Goal: Navigation & Orientation: Find specific page/section

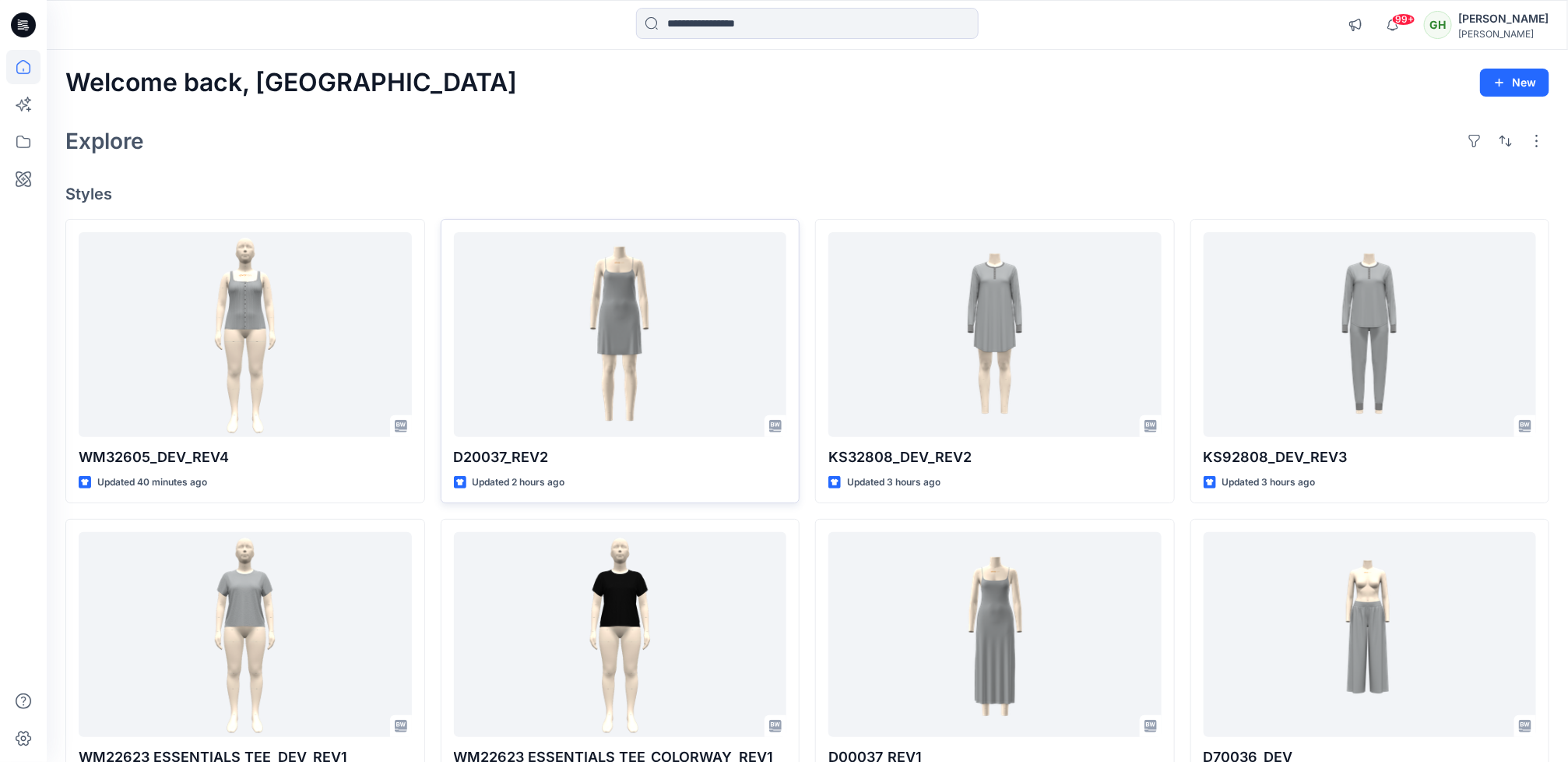
drag, startPoint x: 752, startPoint y: 96, endPoint x: 533, endPoint y: 275, distance: 282.8
click at [752, 96] on div "Welcome back, Gayan New" at bounding box center [808, 83] width 1484 height 28
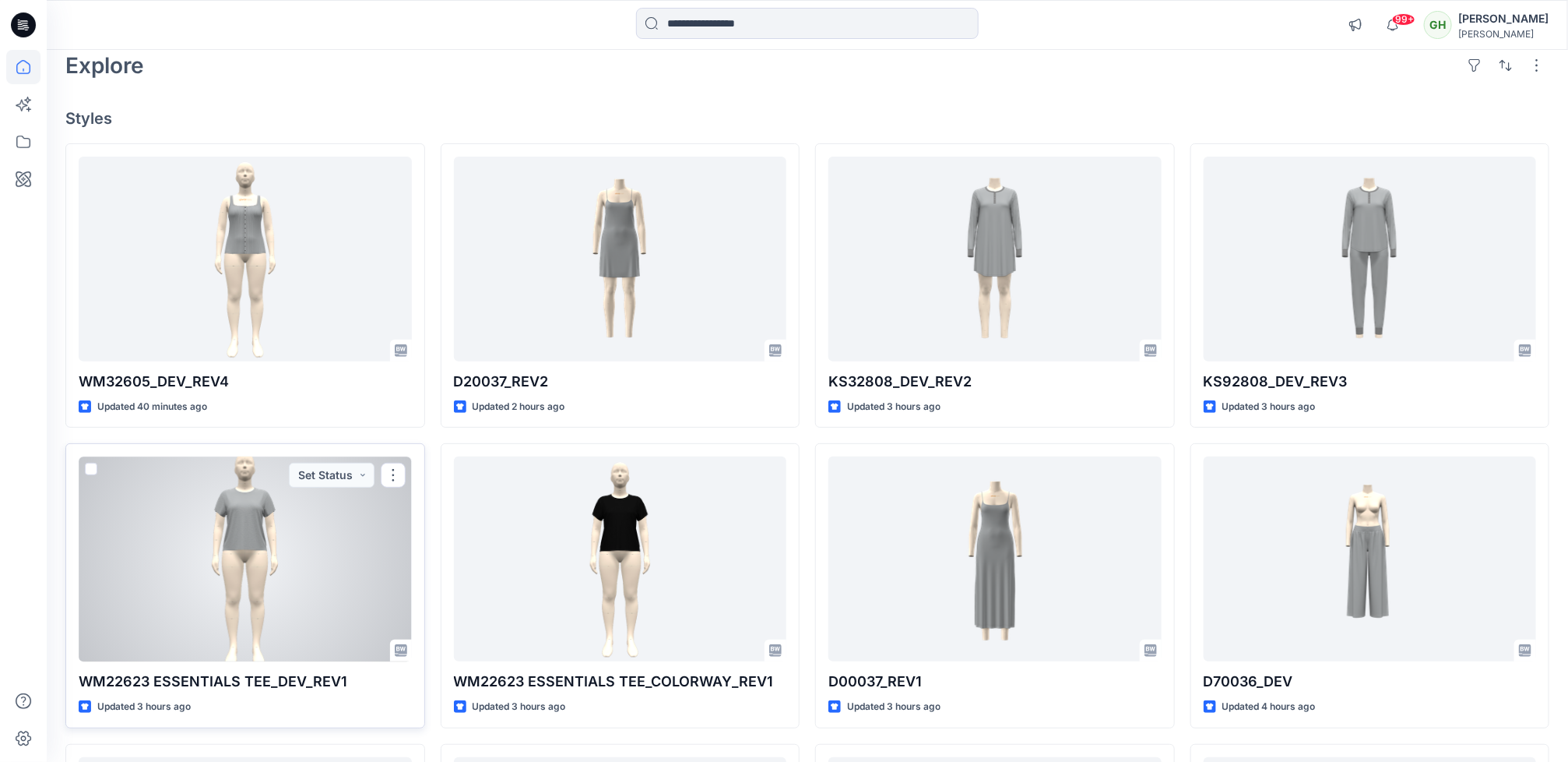
scroll to position [117, 0]
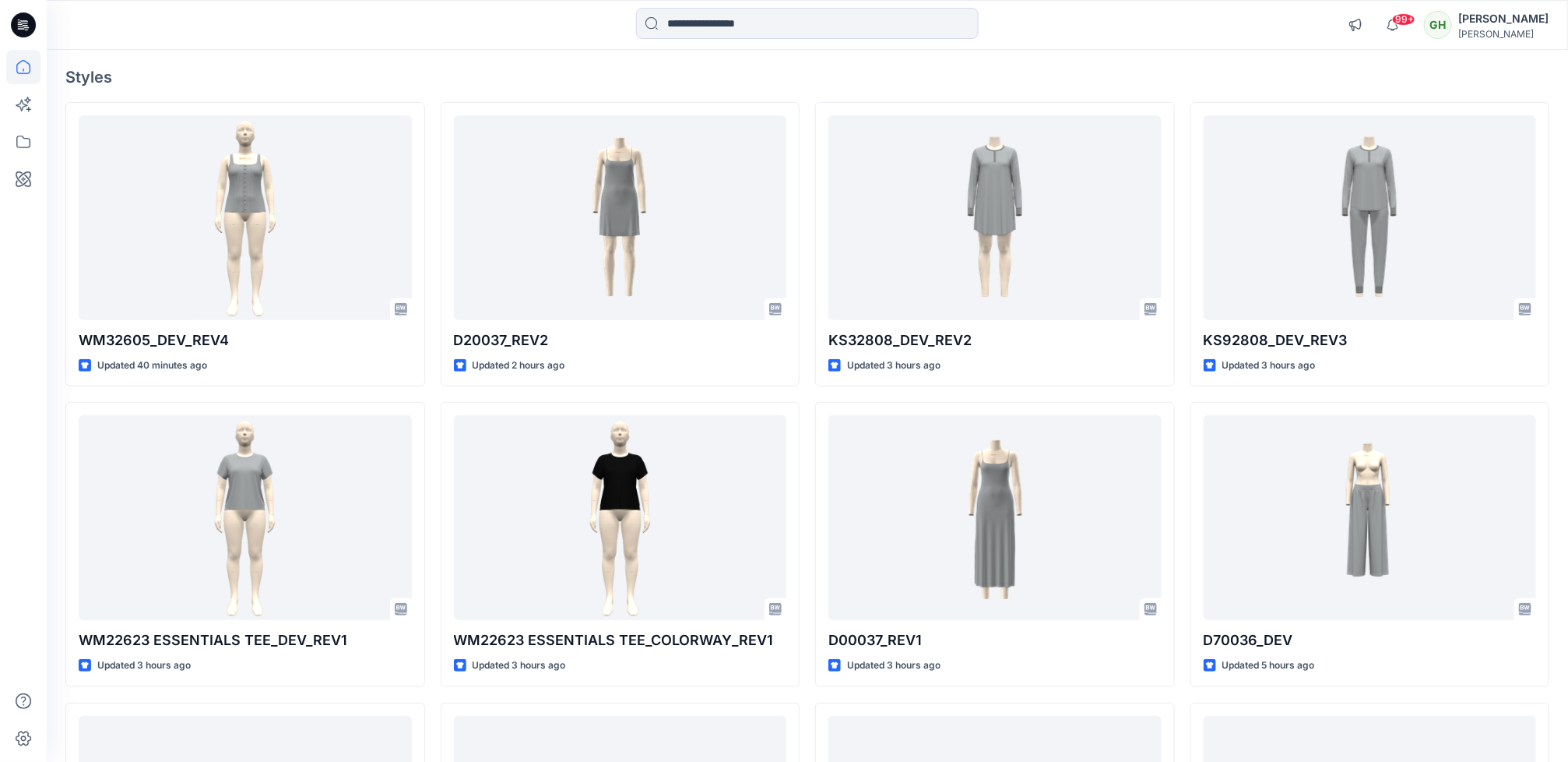
click at [3, 531] on div at bounding box center [23, 381] width 47 height 762
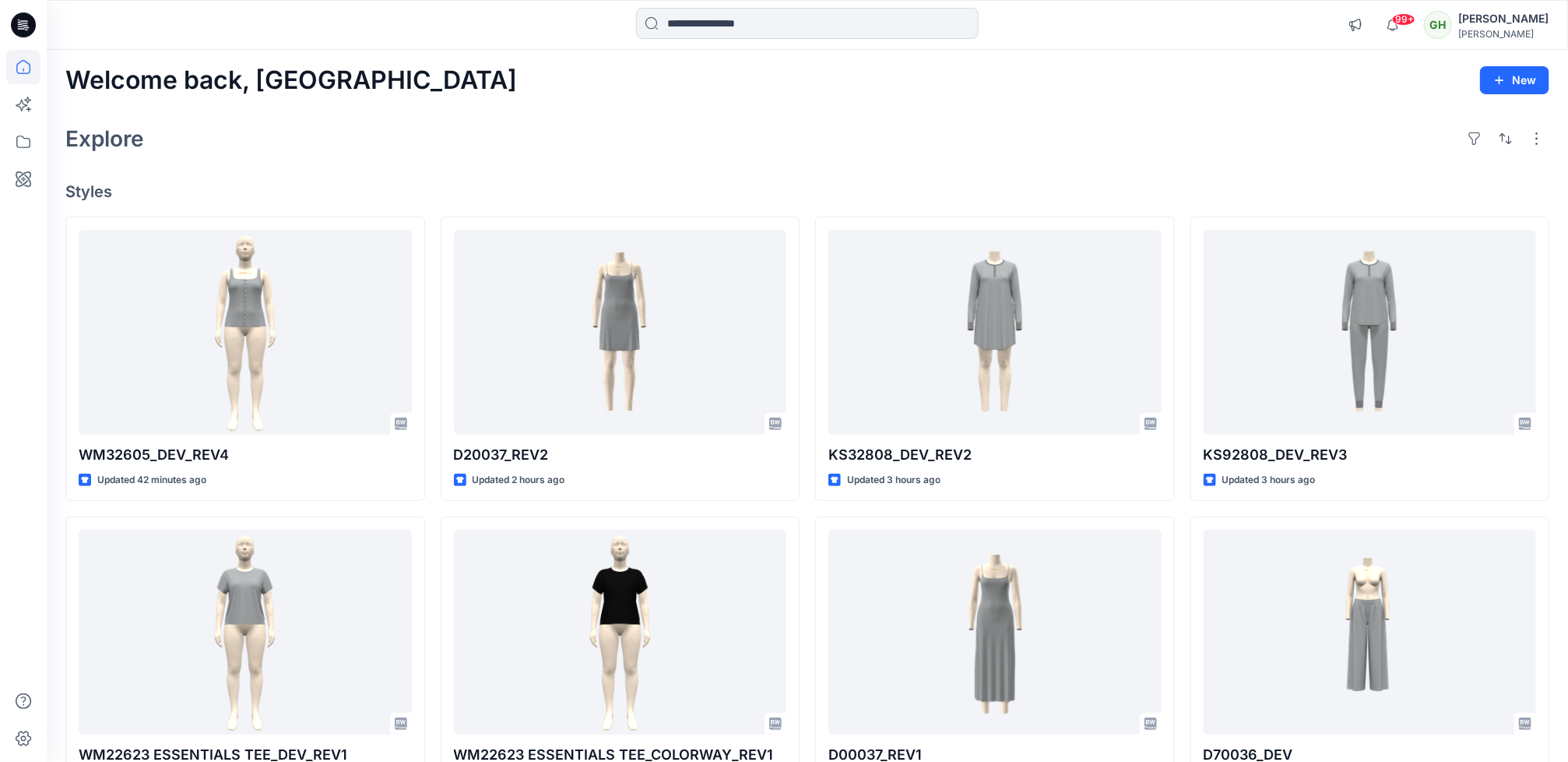
scroll to position [0, 0]
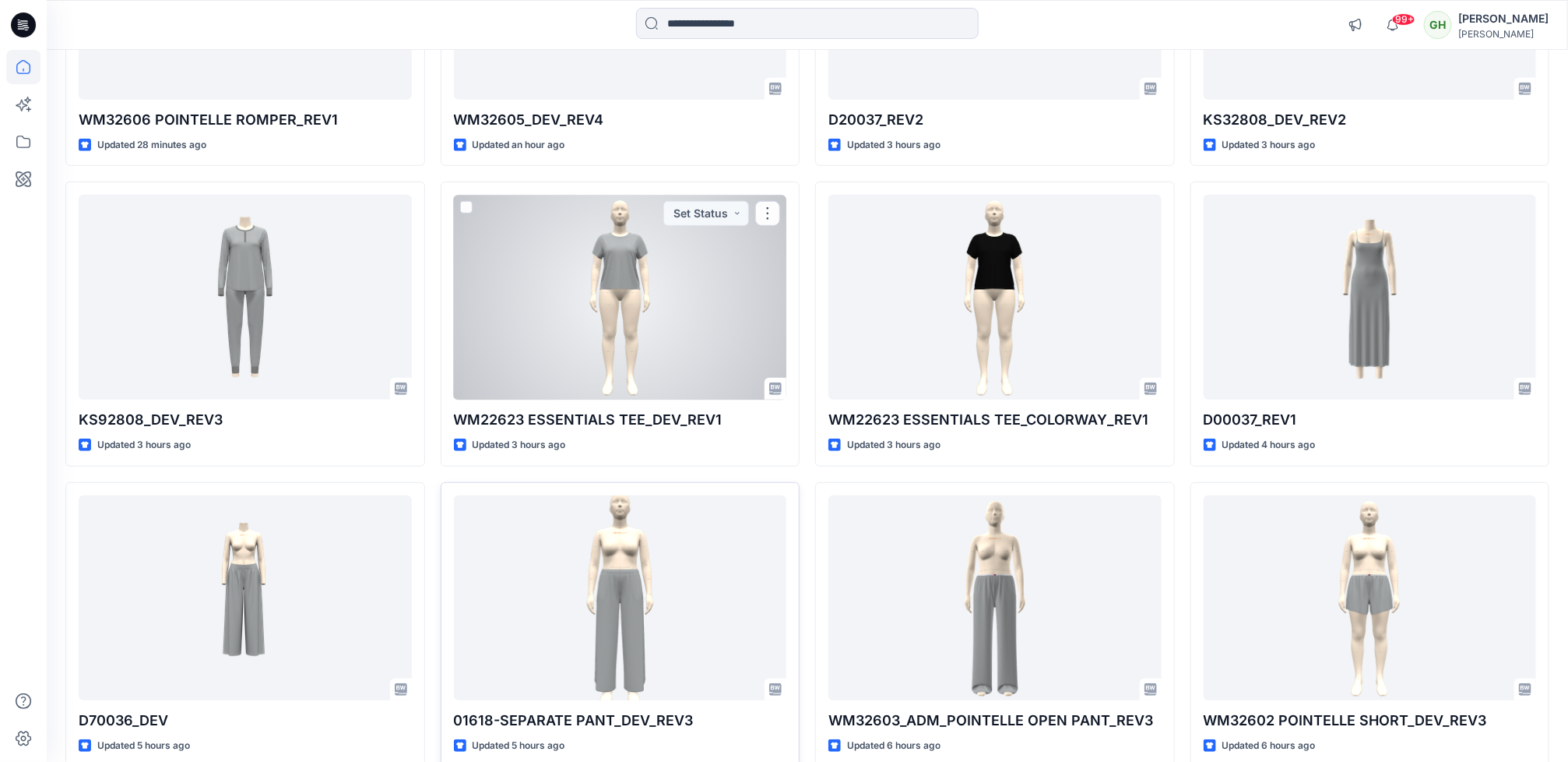
scroll to position [351, 0]
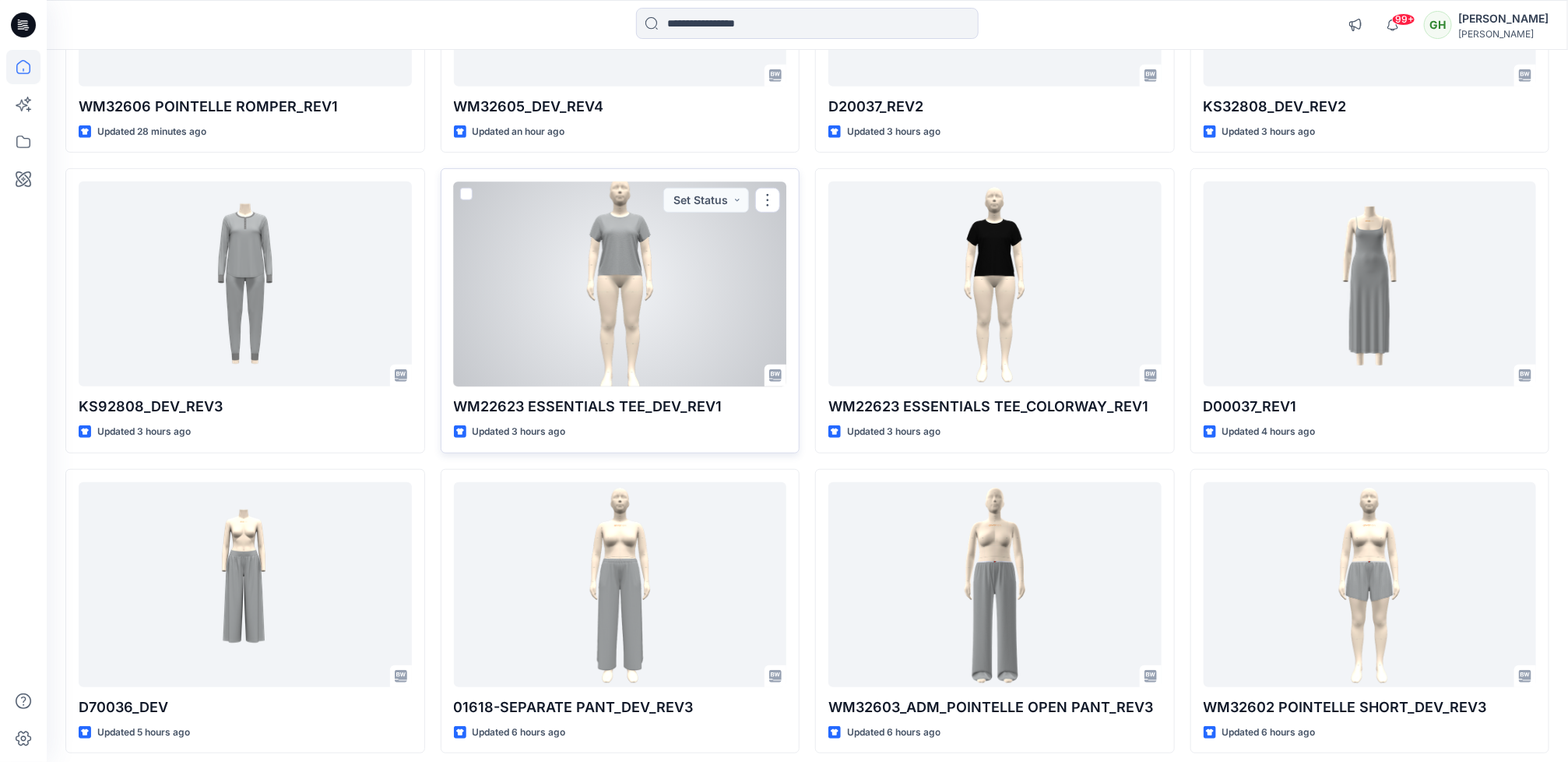
click at [620, 353] on div at bounding box center [620, 283] width 333 height 205
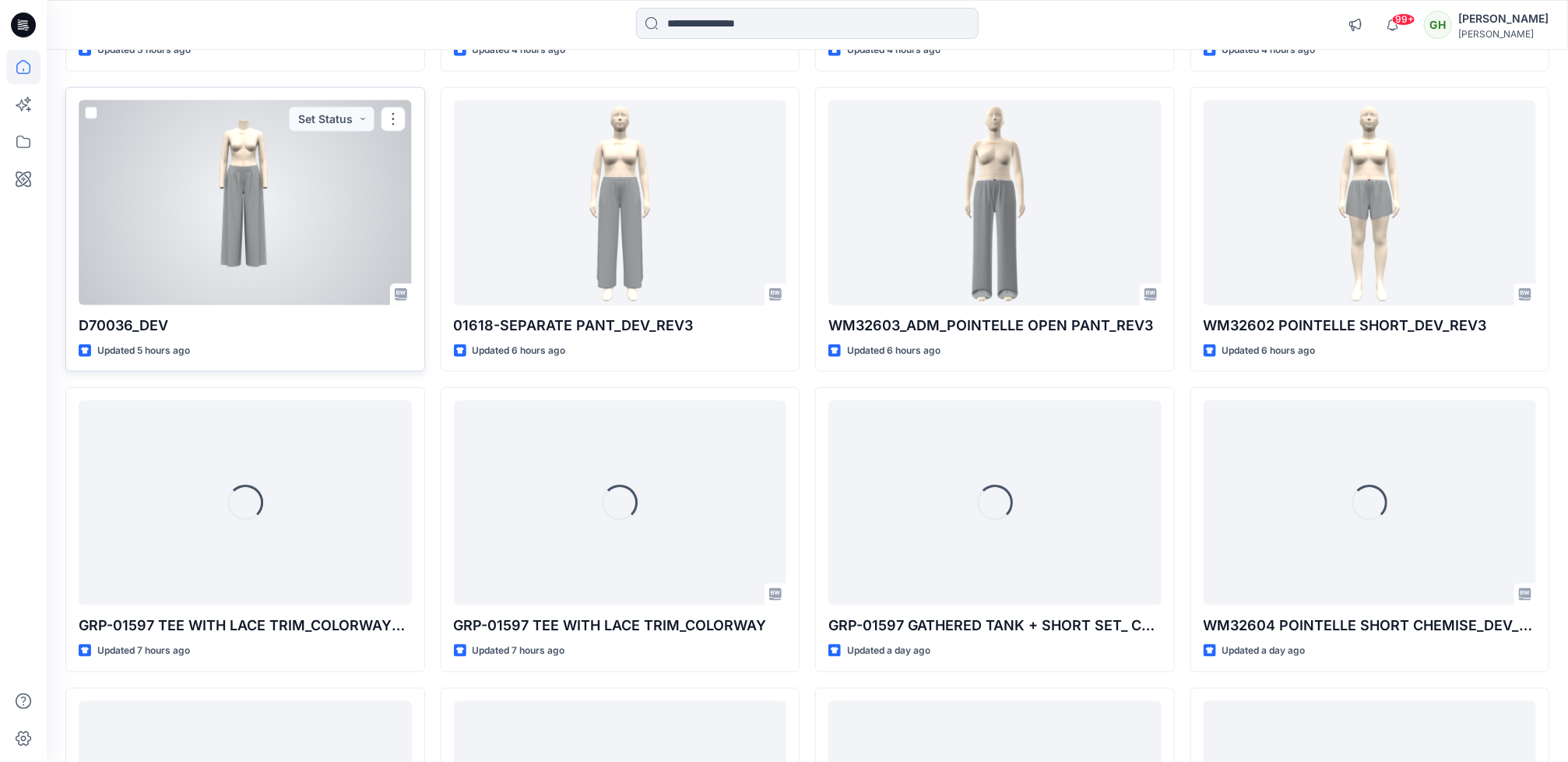
scroll to position [769, 0]
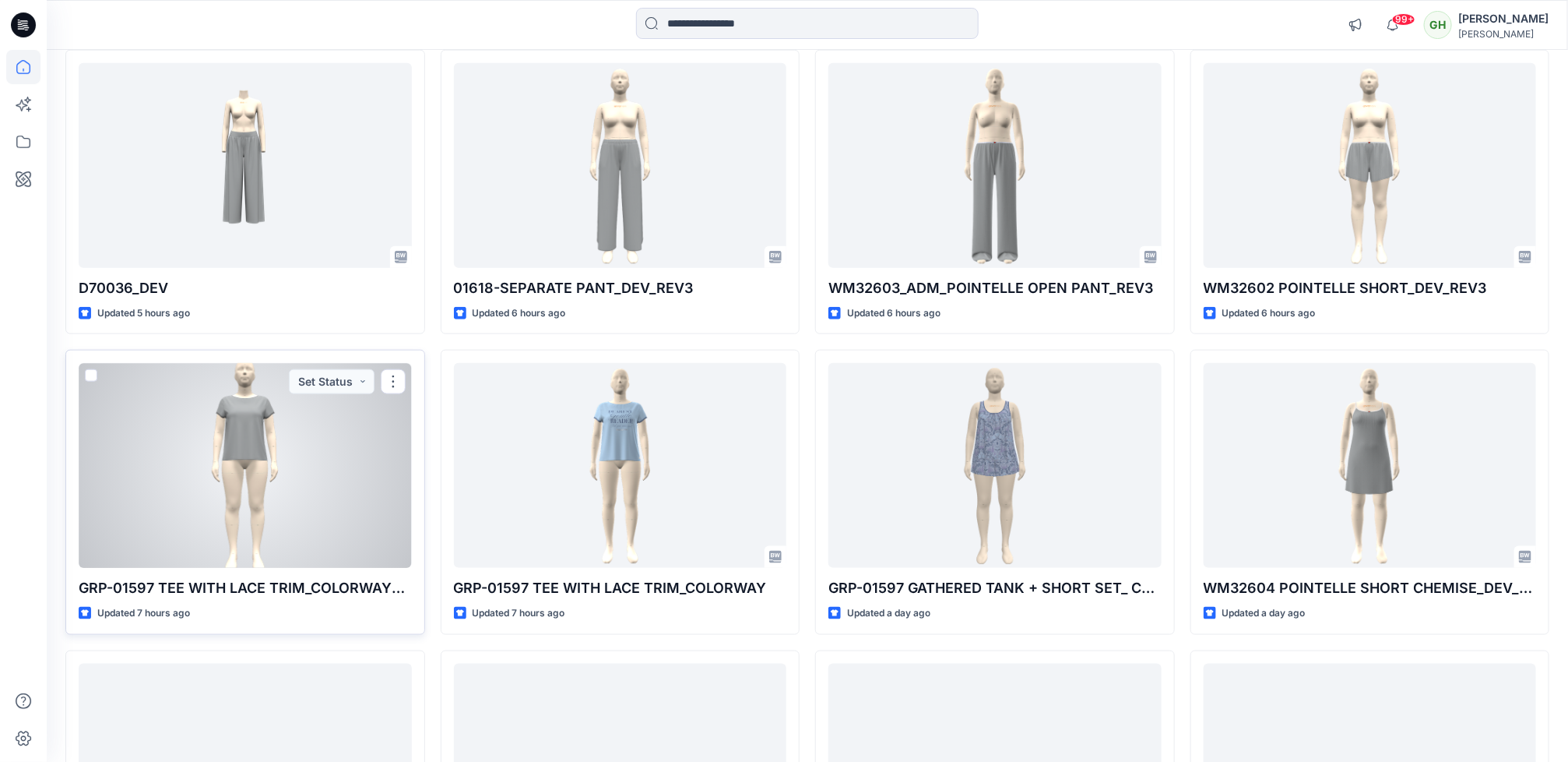
click at [255, 528] on div at bounding box center [244, 465] width 333 height 205
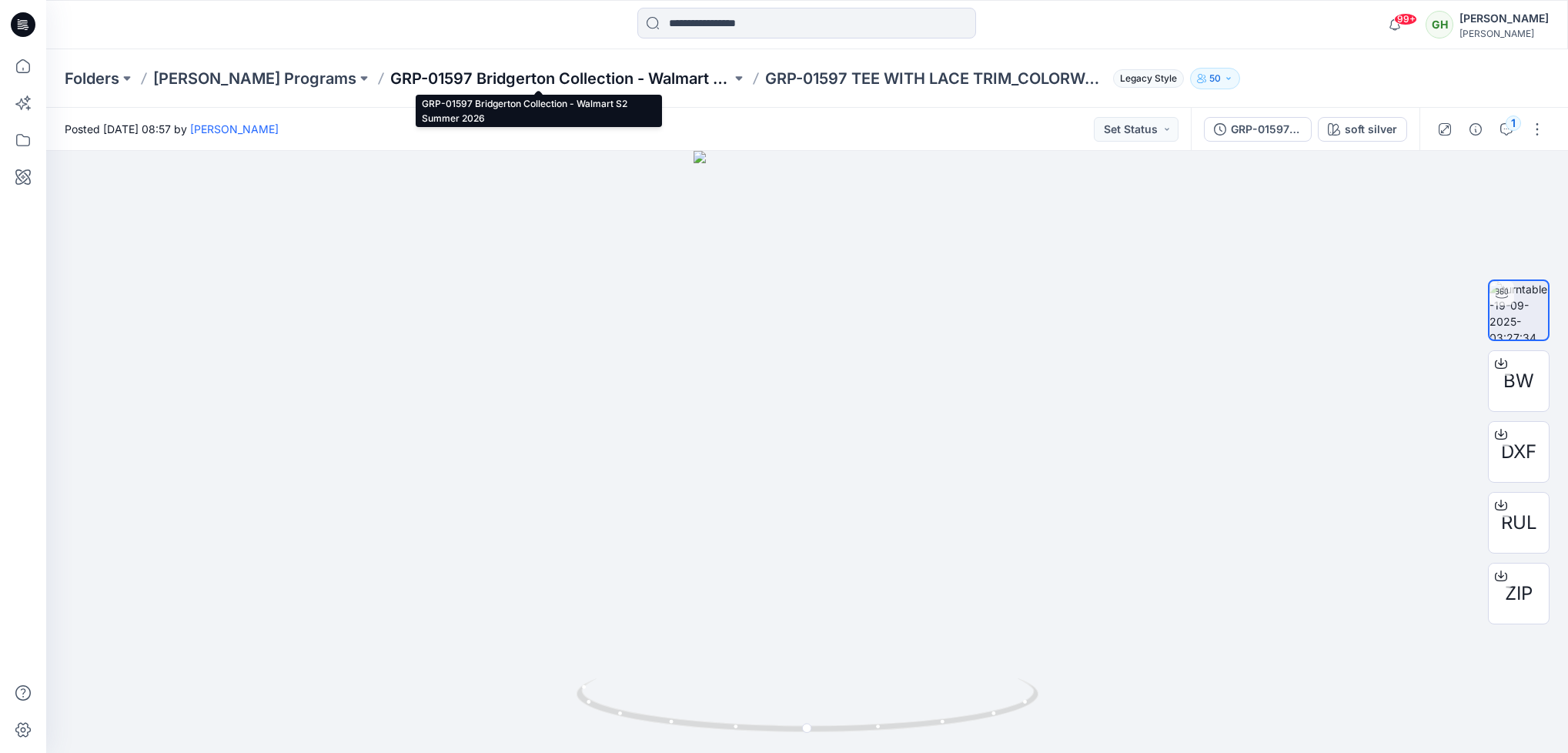
click at [672, 79] on p "GRP-01597 Bridgerton Collection - Walmart S2 Summer 2026" at bounding box center [561, 79] width 341 height 22
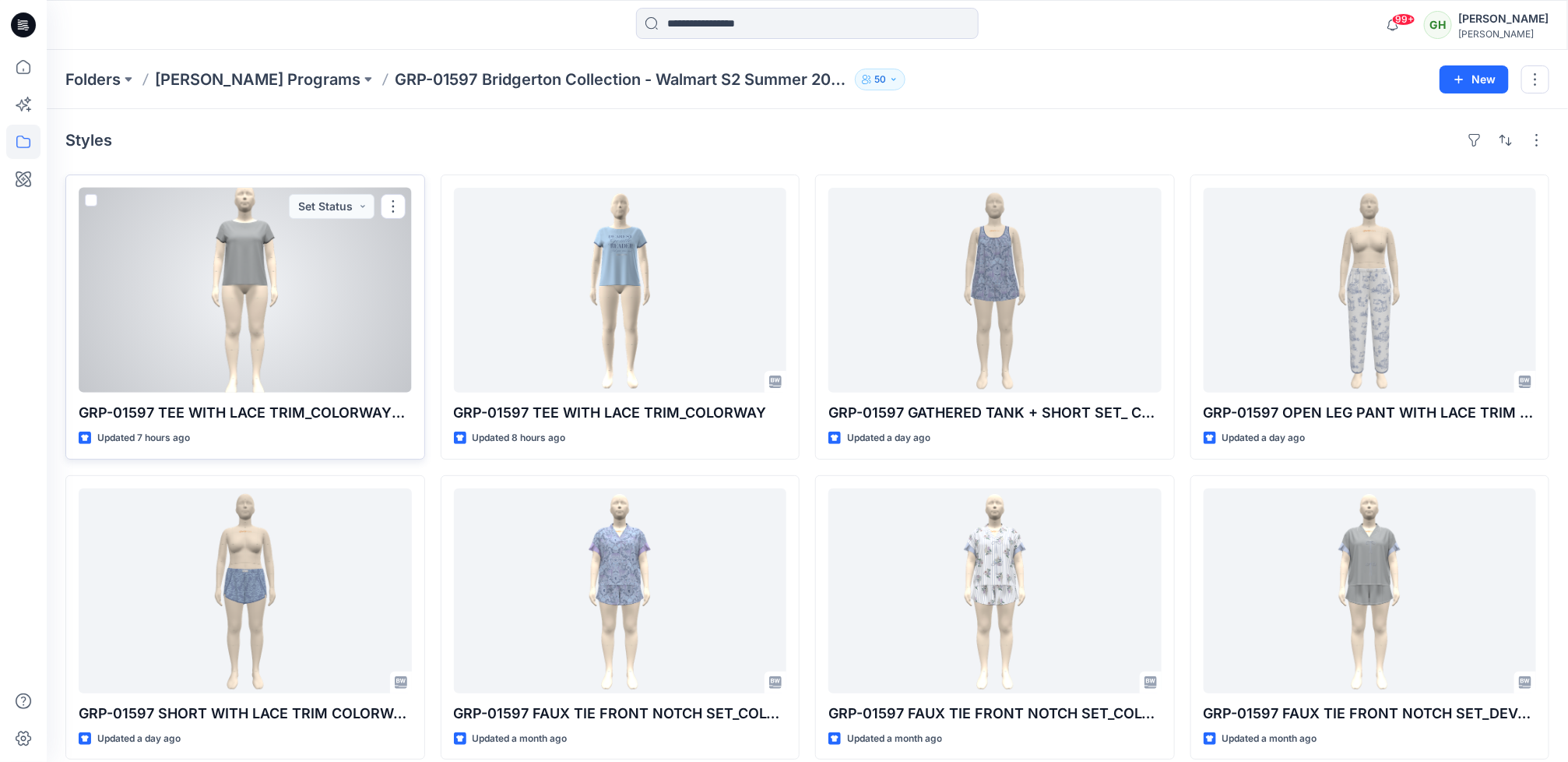
click at [229, 412] on p "GRP-01597 TEE WITH LACE TRIM_COLORWAY_REV3" at bounding box center [244, 413] width 333 height 22
click at [294, 403] on p "GRP-01597 TEE WITH LACE TRIM_COLORWAY_REV3" at bounding box center [244, 413] width 333 height 22
click at [295, 342] on div at bounding box center [244, 290] width 333 height 205
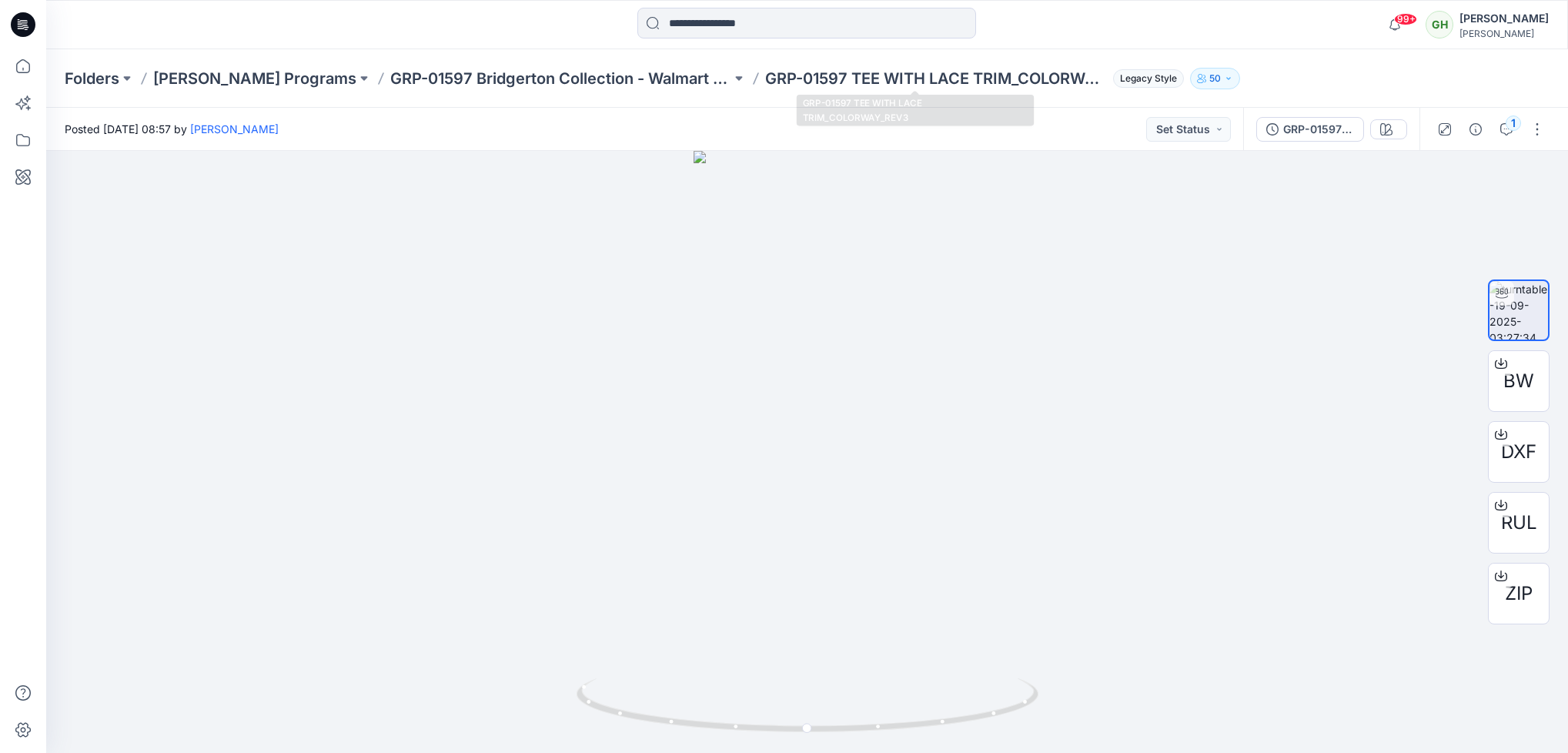
click at [849, 74] on p "GRP-01597 TEE WITH LACE TRIM_COLORWAY_REV3" at bounding box center [935, 79] width 341 height 22
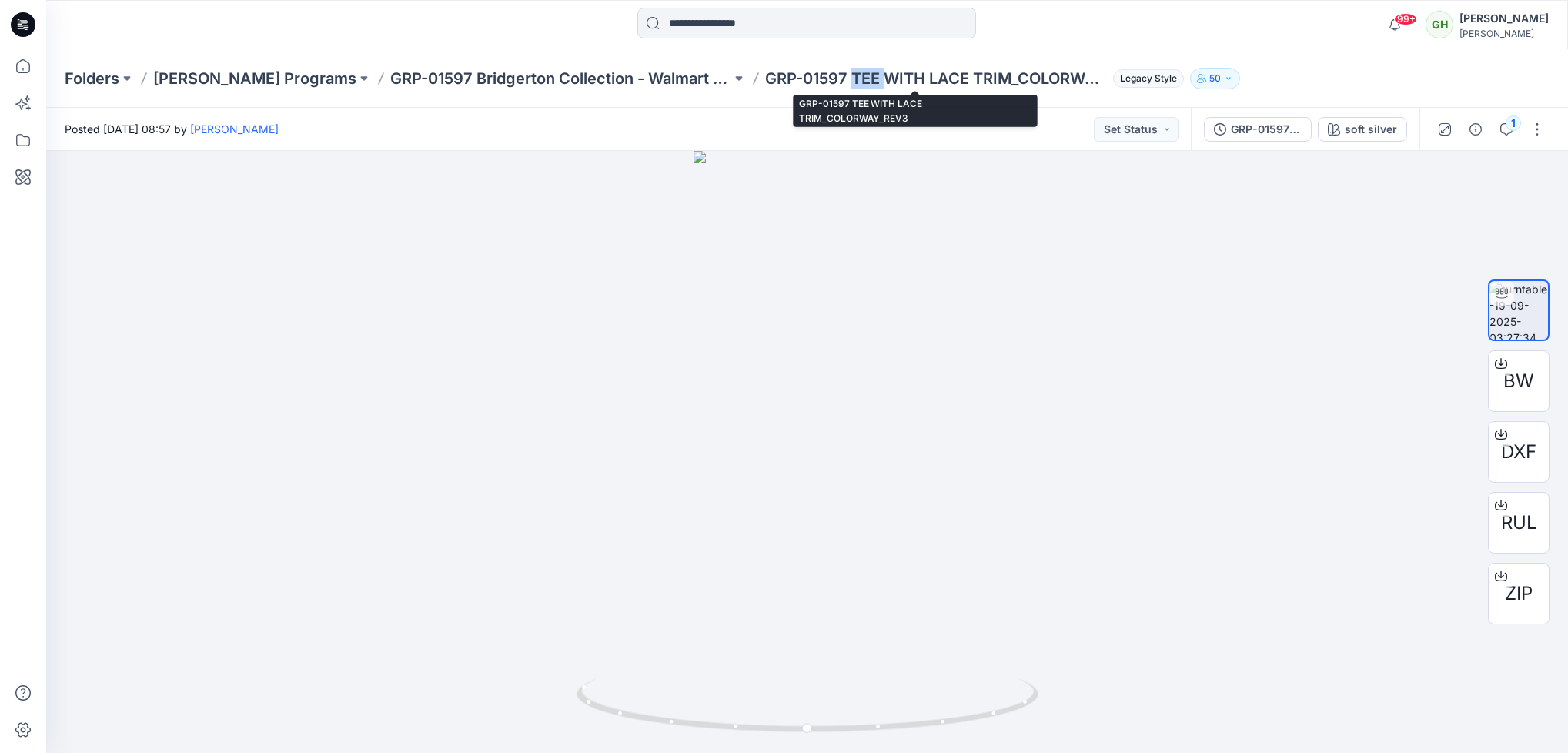
click at [849, 74] on p "GRP-01597 TEE WITH LACE TRIM_COLORWAY_REV3" at bounding box center [935, 79] width 341 height 22
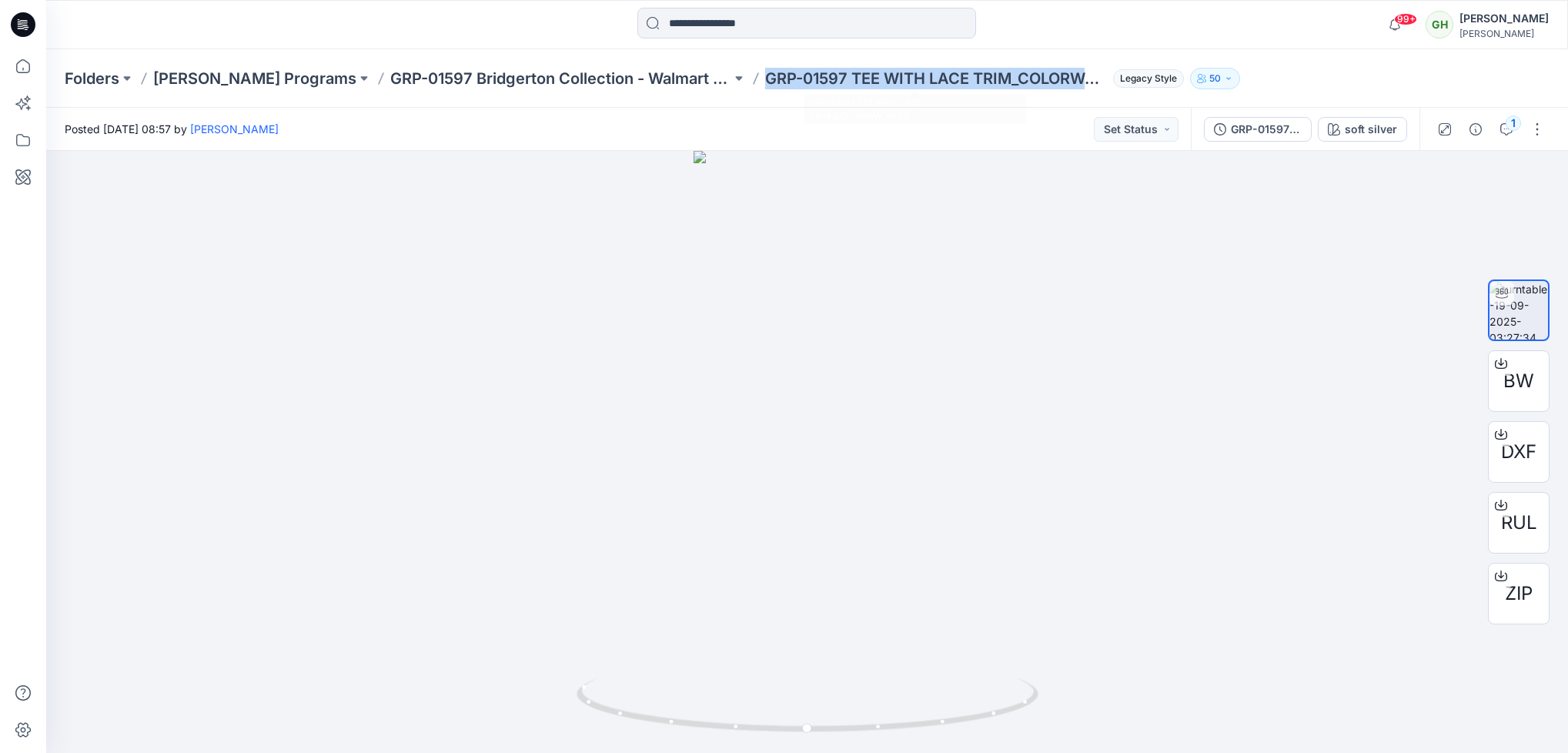
click at [849, 74] on p "GRP-01597 TEE WITH LACE TRIM_COLORWAY_REV3" at bounding box center [935, 79] width 341 height 22
copy p "GRP-01597 TEE WITH LACE TRIM_COLORWAY_REV3"
click at [28, 20] on icon at bounding box center [23, 24] width 24 height 24
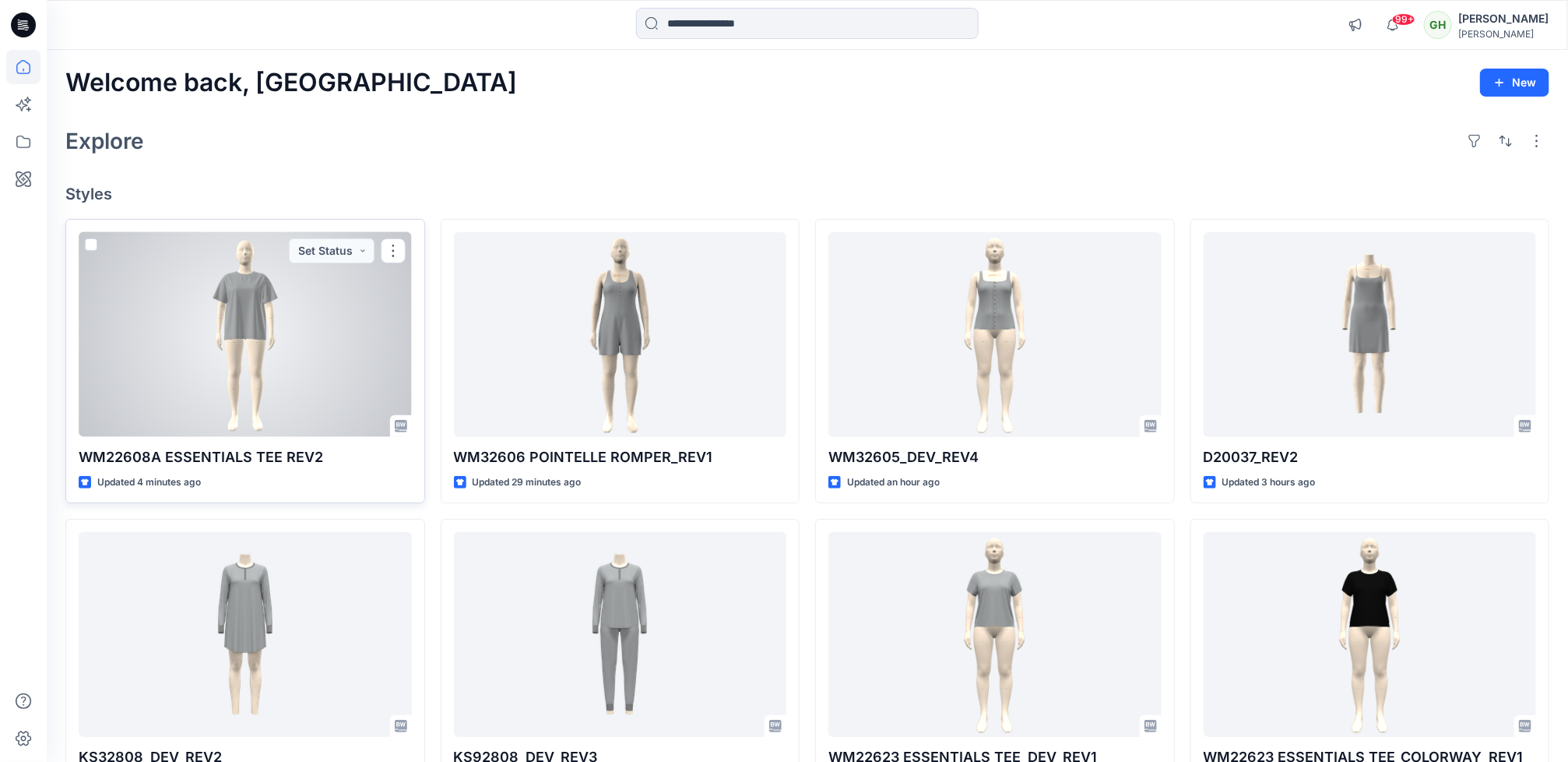
click at [285, 377] on div at bounding box center [244, 334] width 333 height 205
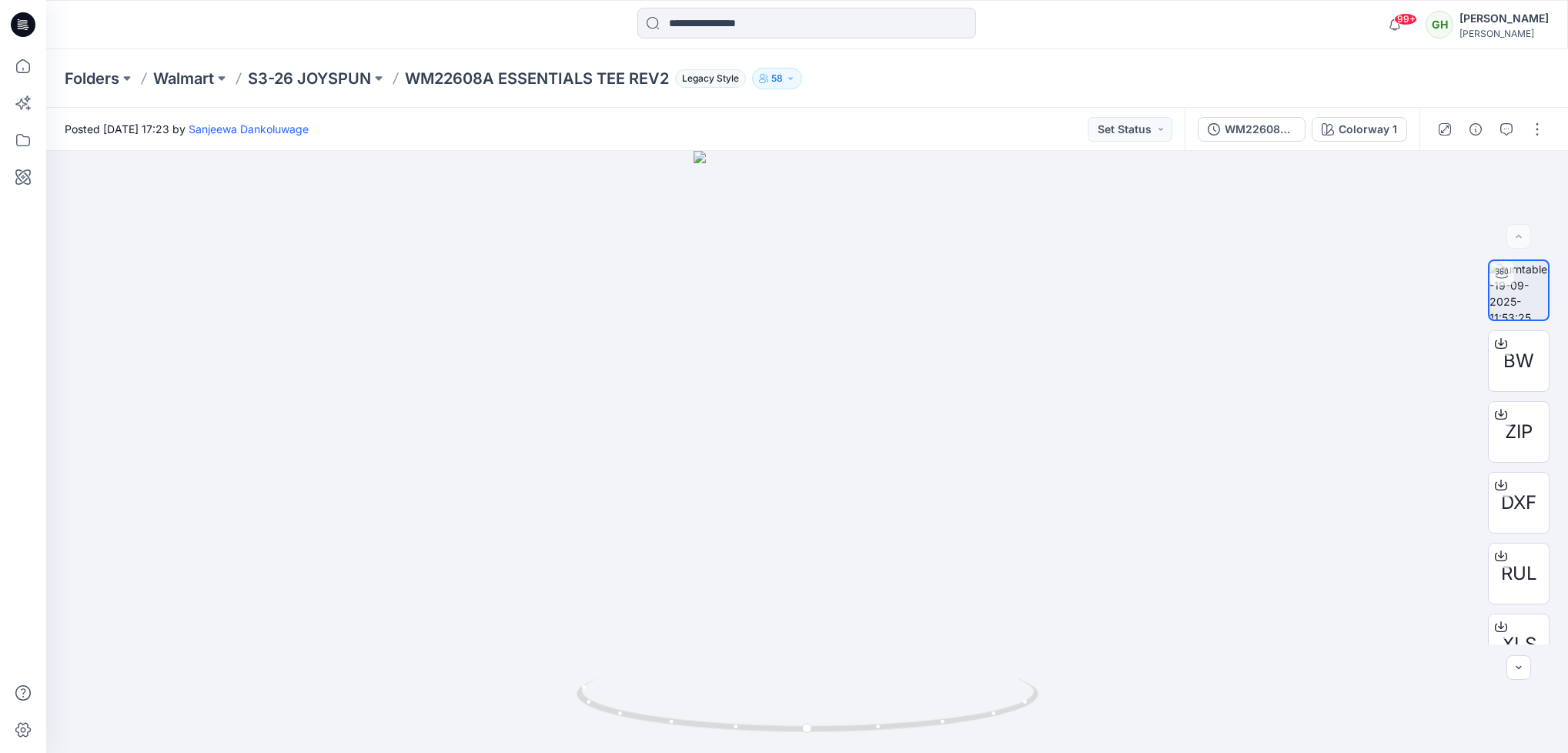
click at [507, 70] on p "WM22608A ESSENTIALS TEE REV2" at bounding box center [537, 79] width 264 height 22
click at [356, 77] on p "S3-26 JOYSPUN" at bounding box center [309, 79] width 123 height 22
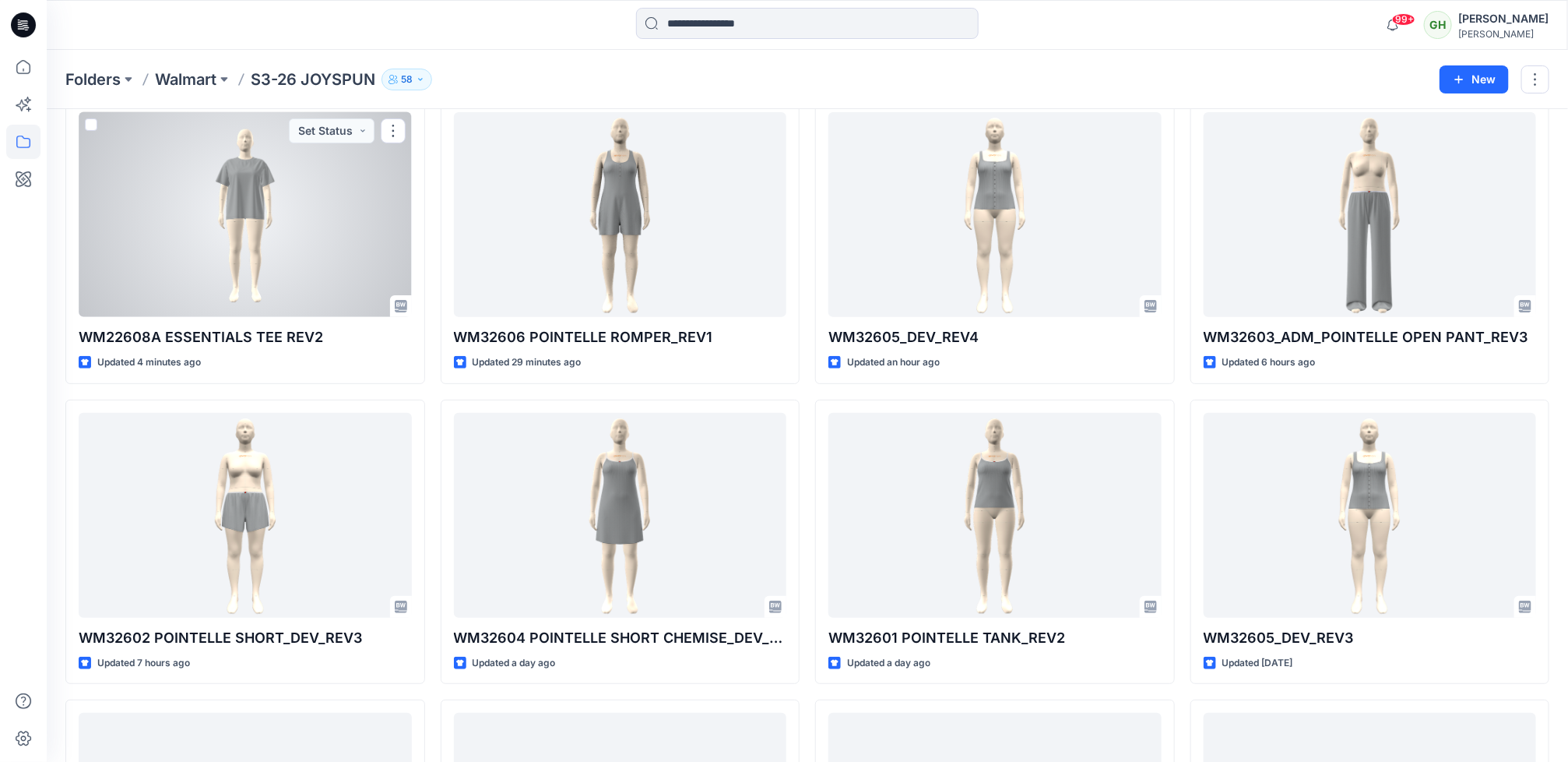
scroll to position [117, 0]
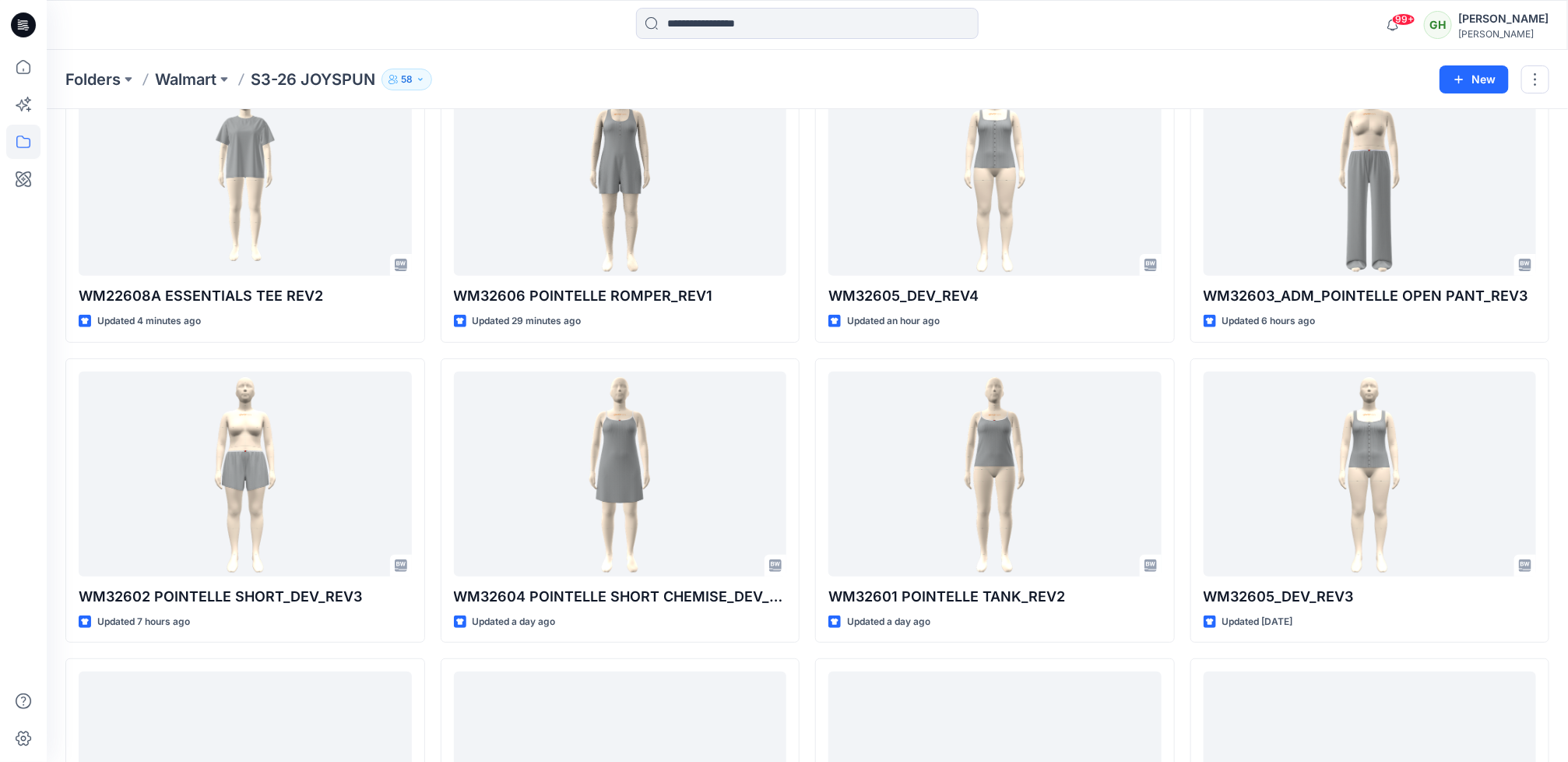
click at [0, 480] on html "99+ Notifications Senal J shared WM32606 POINTELLE ROMPER_REV1 in S3-26 JOYSPUN…" at bounding box center [784, 450] width 1568 height 1135
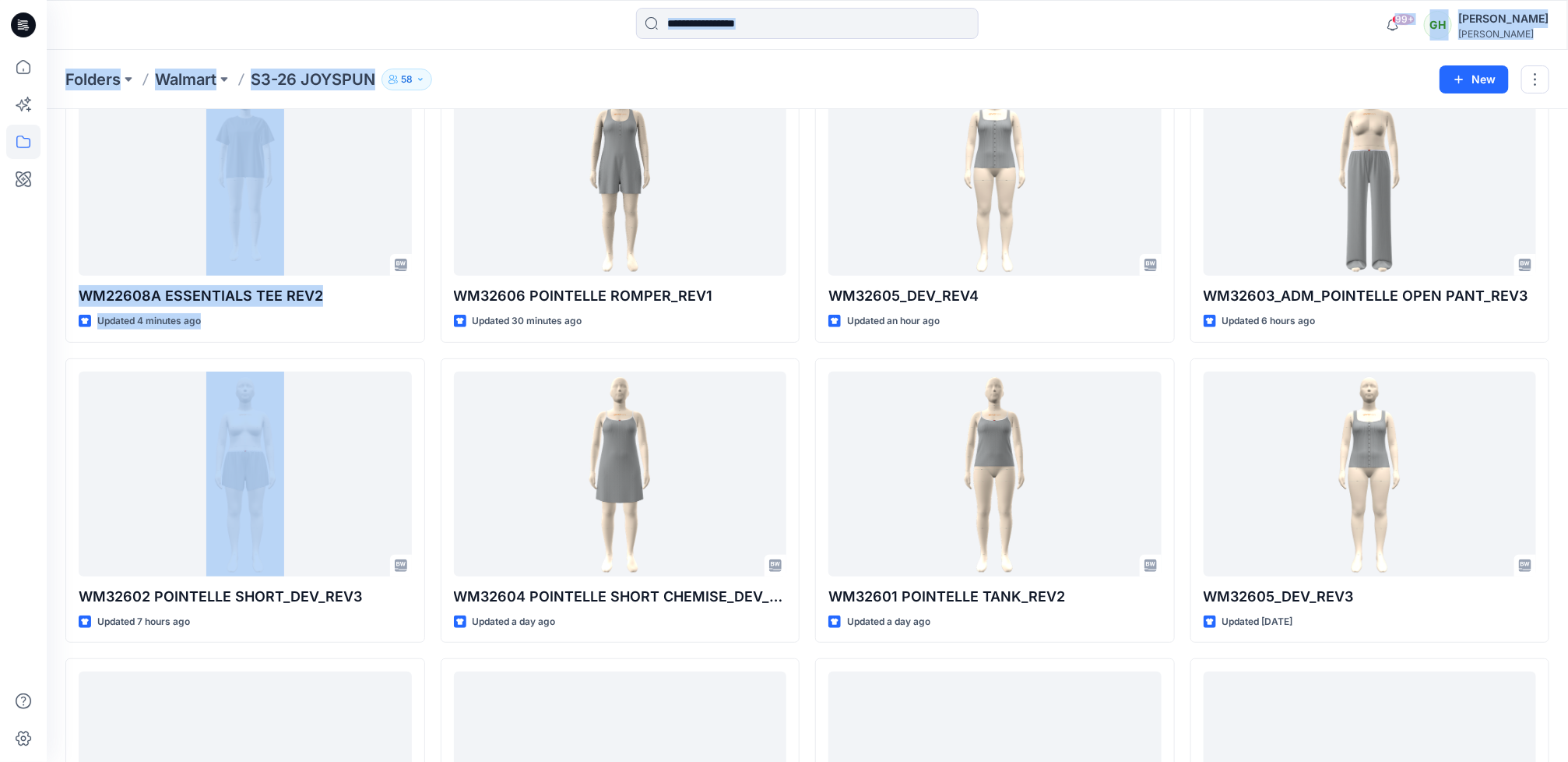
click at [1173, 40] on div at bounding box center [807, 25] width 761 height 34
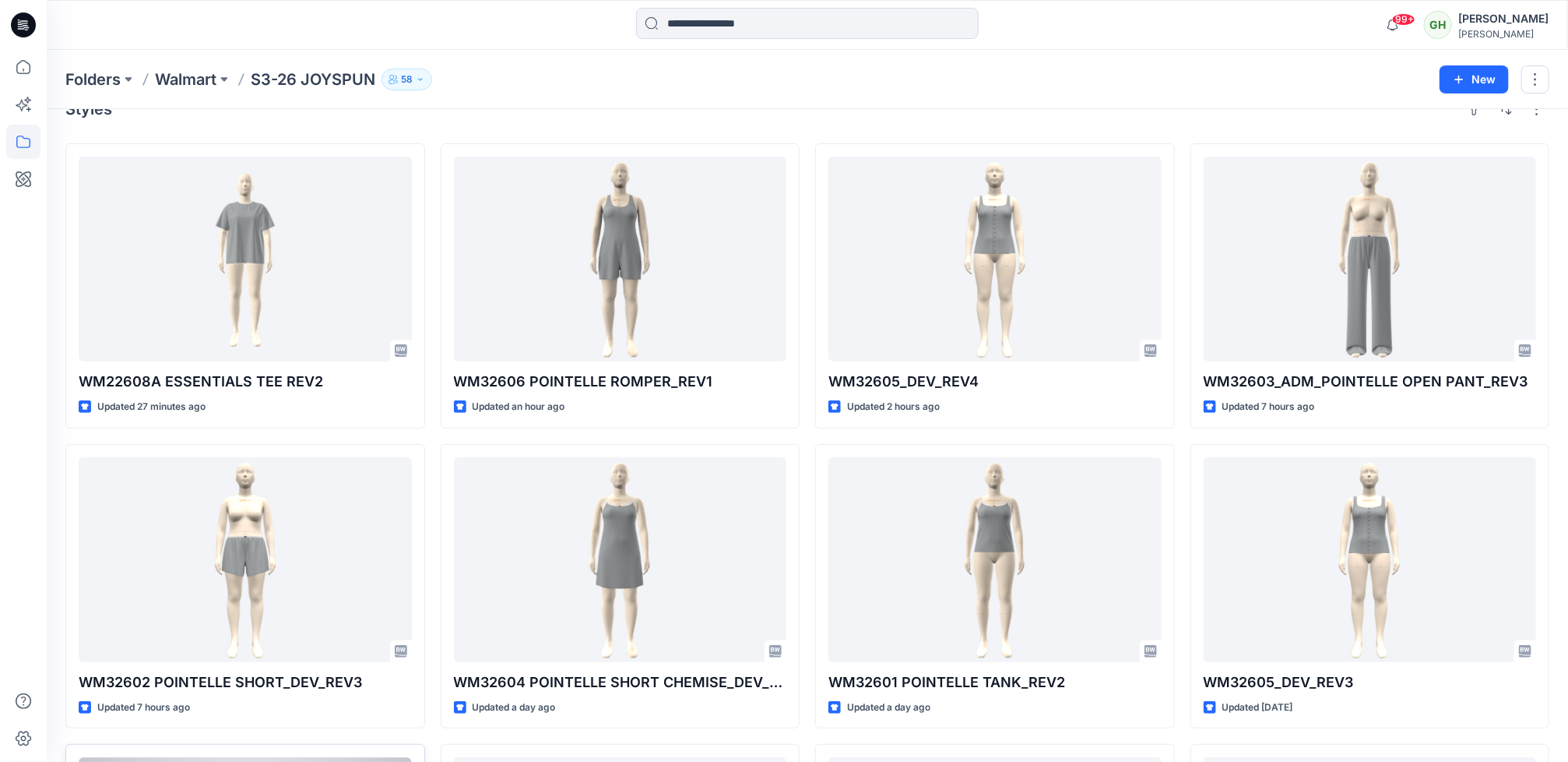
scroll to position [0, 0]
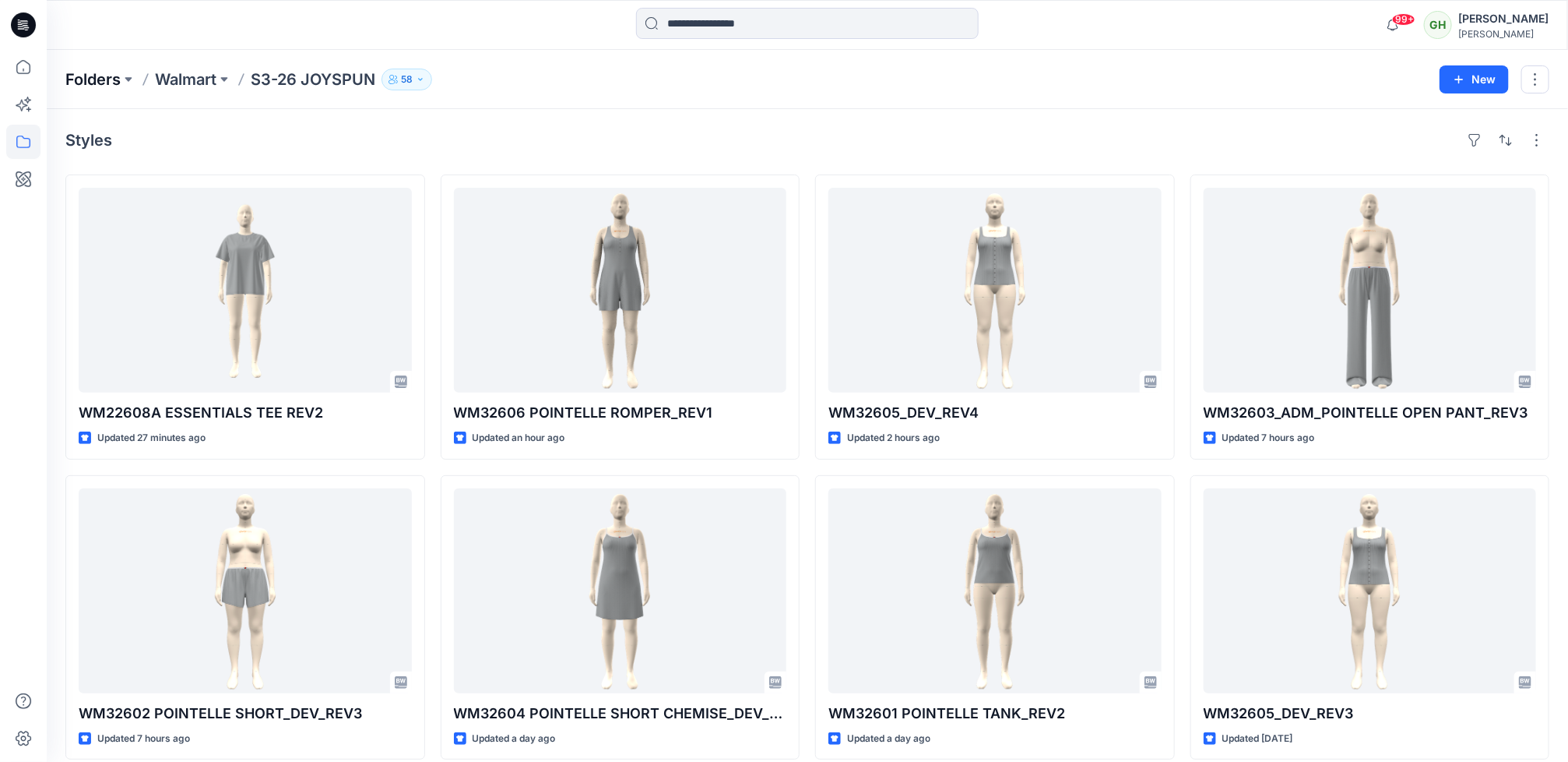
click at [78, 75] on p "Folders" at bounding box center [93, 80] width 55 height 22
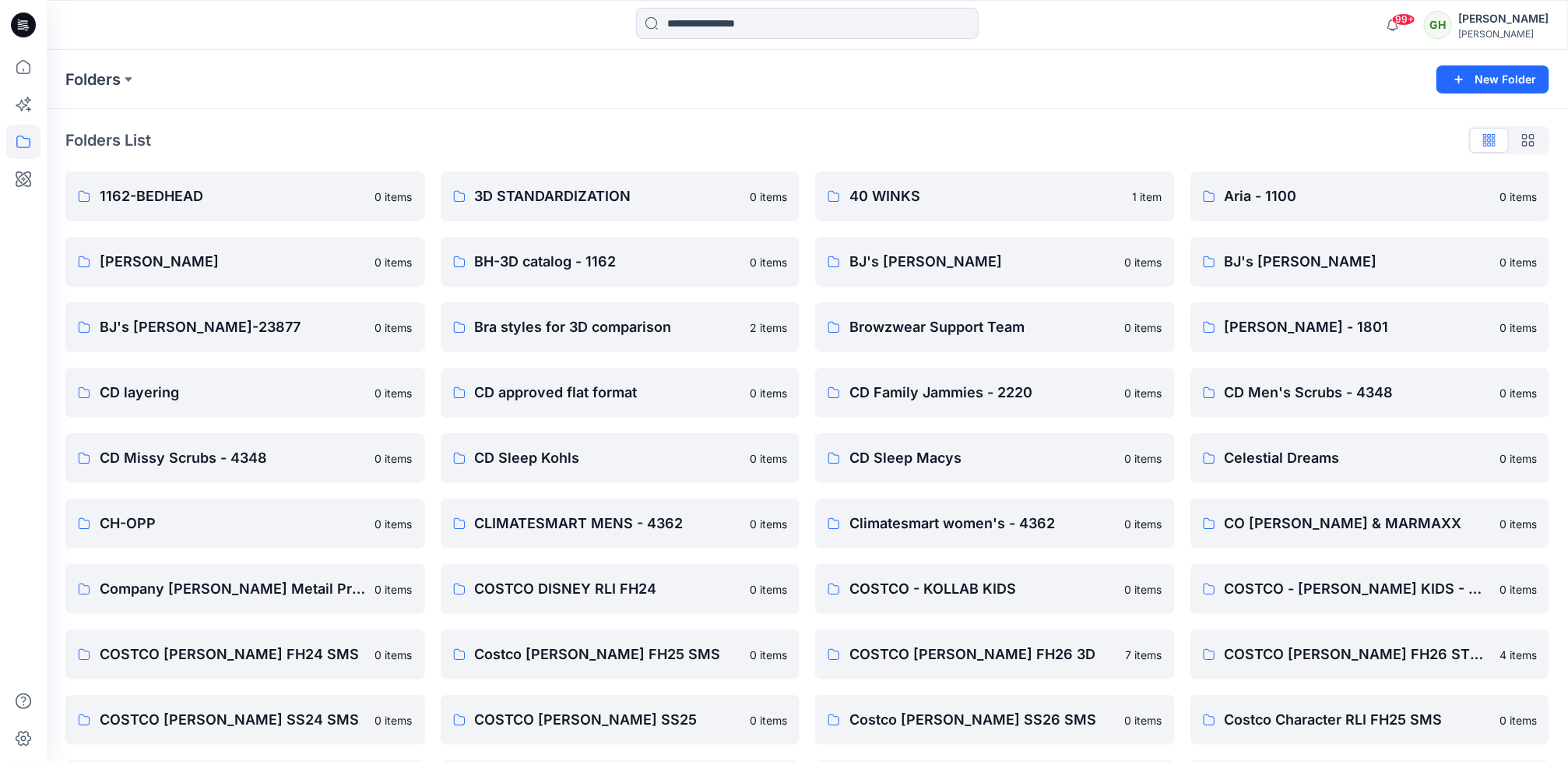
click at [17, 28] on icon at bounding box center [23, 25] width 25 height 25
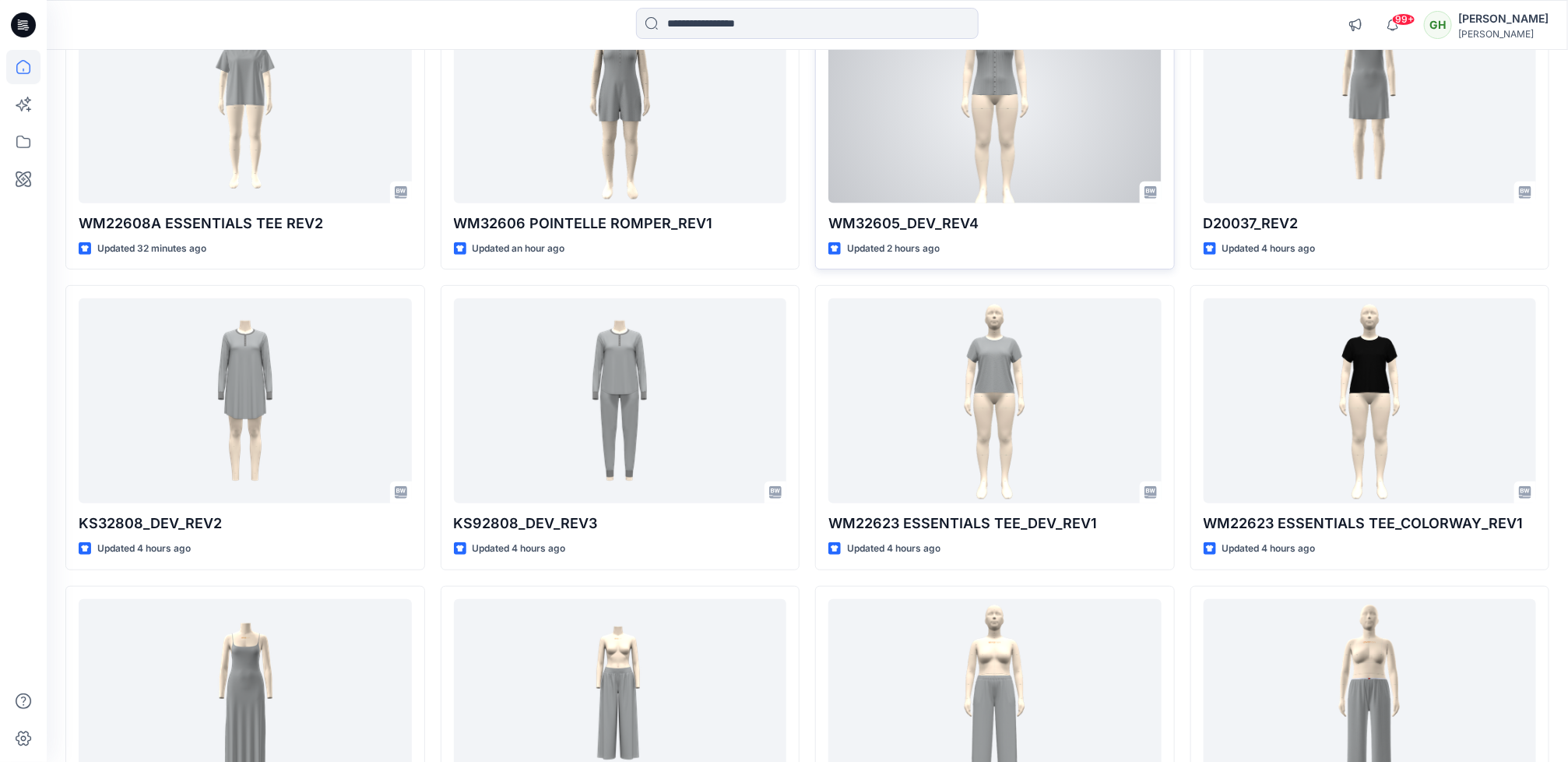
scroll to position [701, 0]
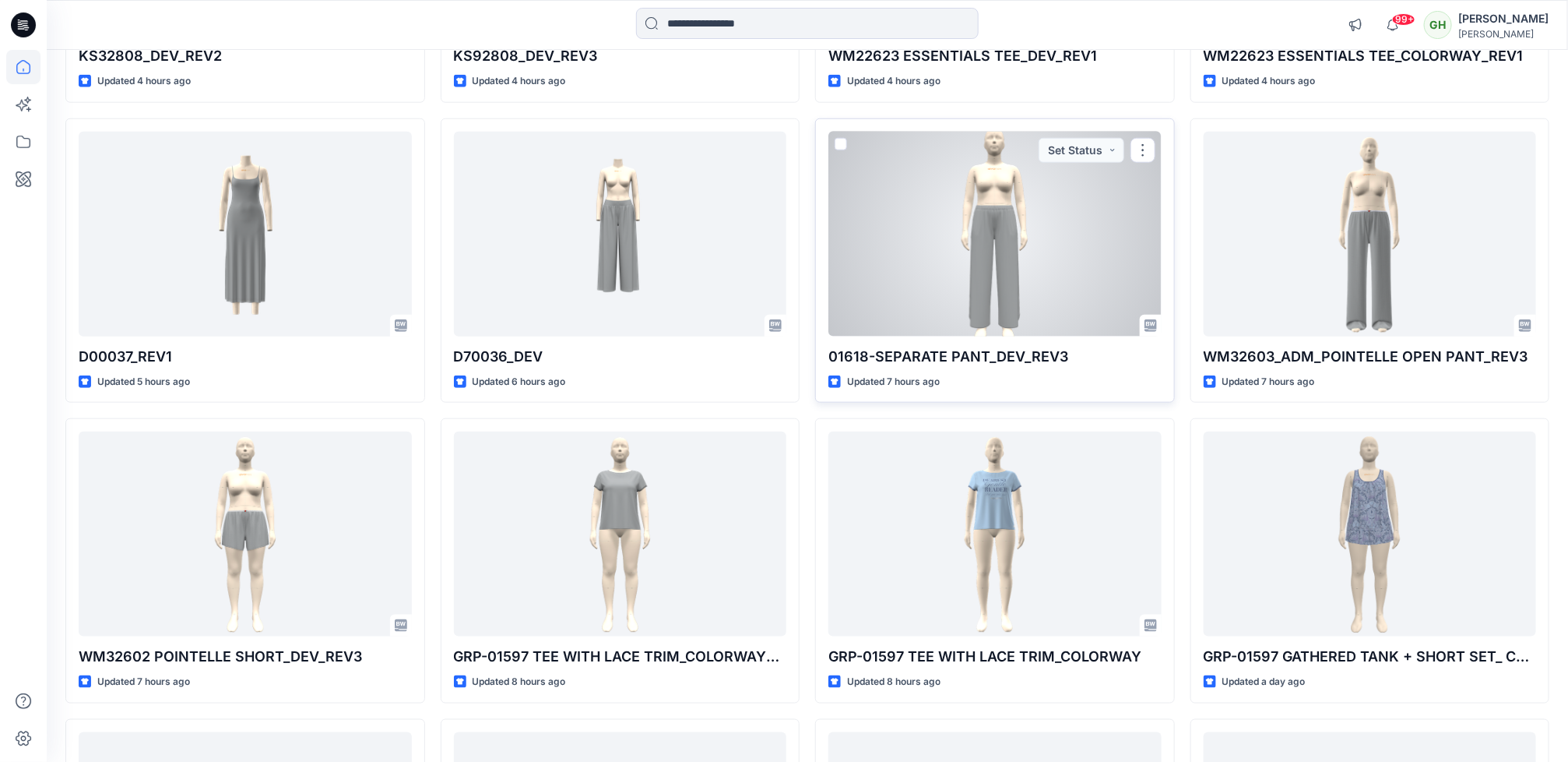
click at [888, 255] on div at bounding box center [994, 233] width 333 height 205
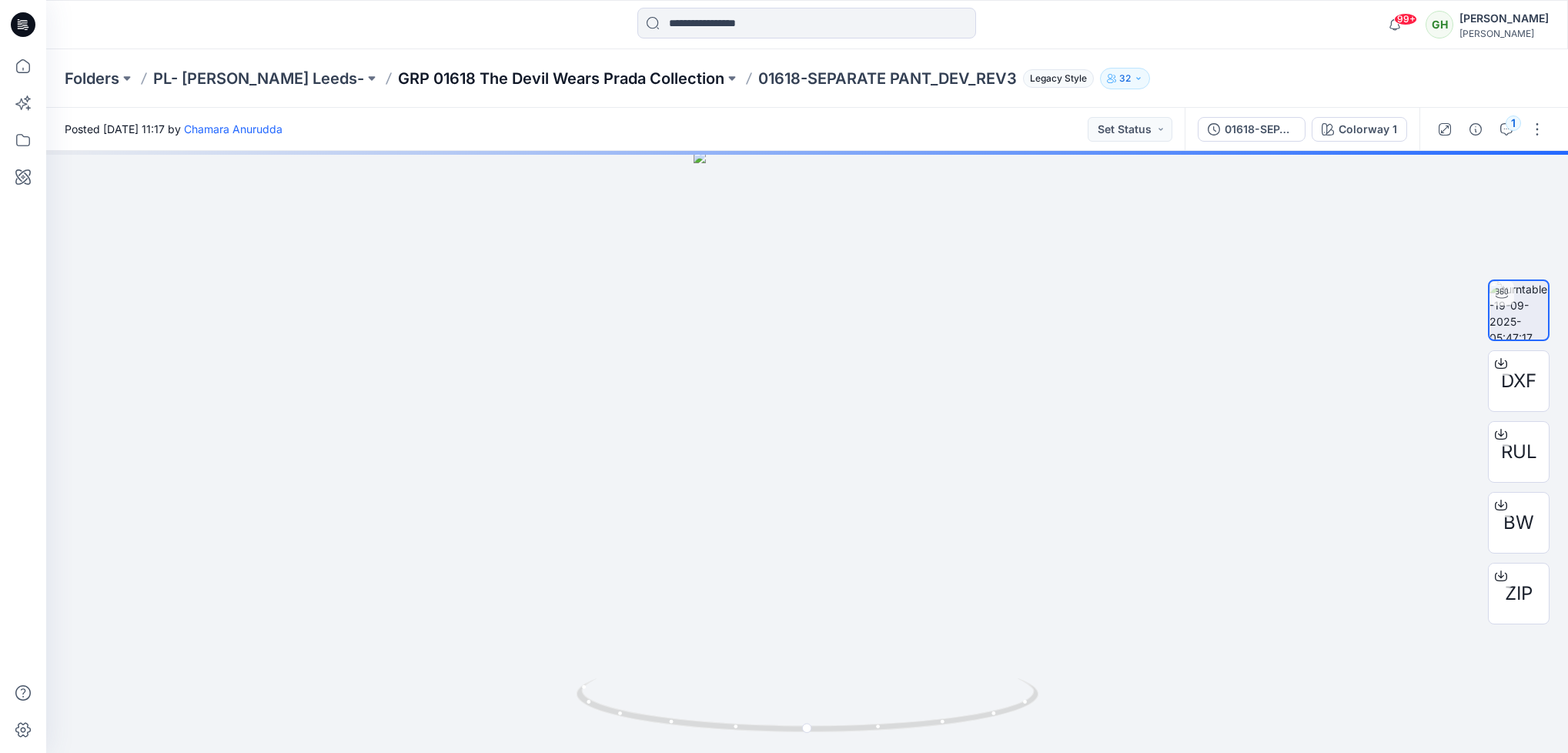
click at [456, 81] on p "GRP 01618 The Devil Wears Prada Collection" at bounding box center [561, 79] width 326 height 22
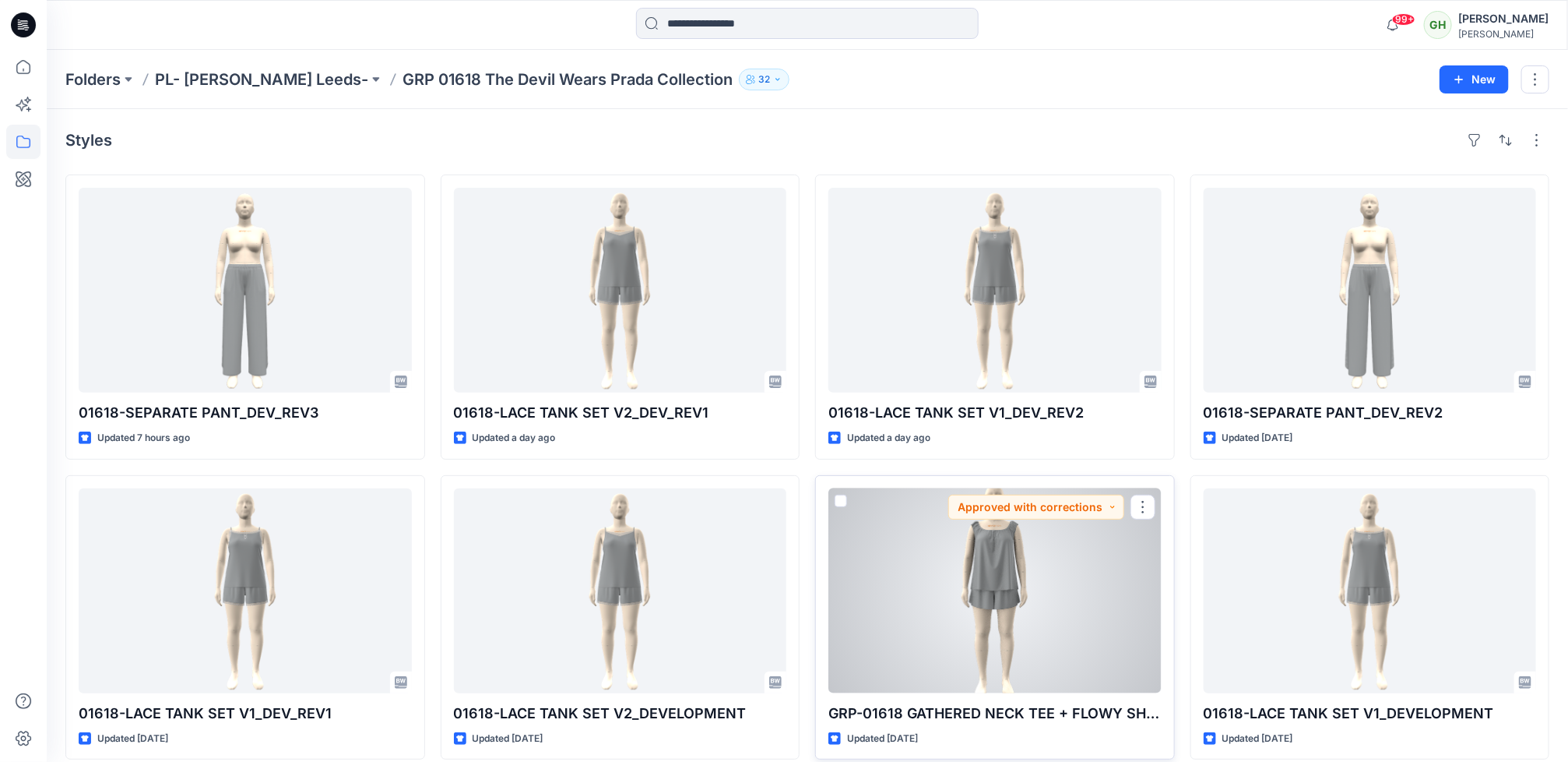
click at [1012, 487] on div "GRP-01618 GATHERED NECK TEE + FLOWY SHORT_DEVELOPMENT Updated 7 days ago Approv…" at bounding box center [995, 617] width 360 height 285
click at [1003, 547] on div at bounding box center [994, 590] width 333 height 205
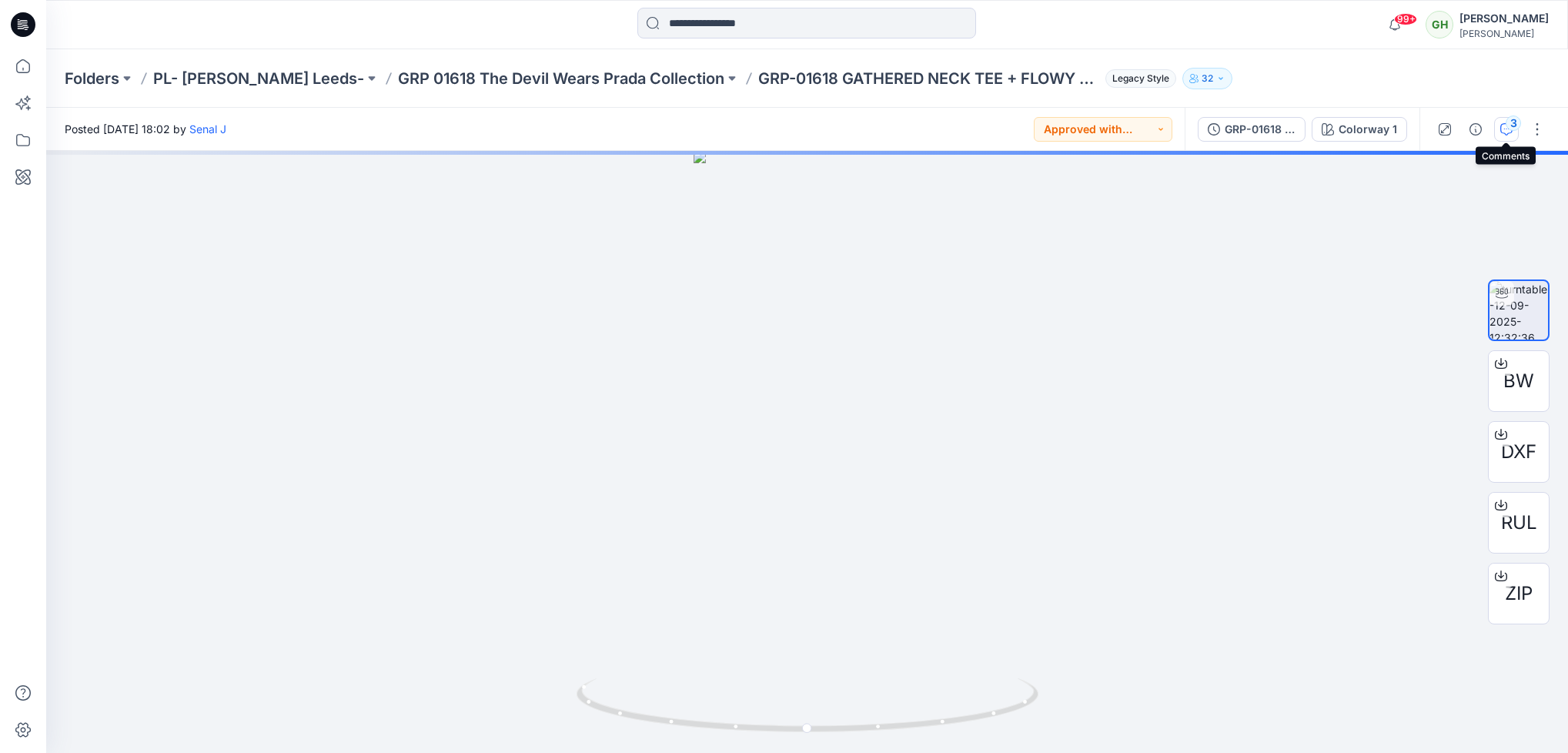
click at [1517, 125] on div "3" at bounding box center [1513, 124] width 16 height 16
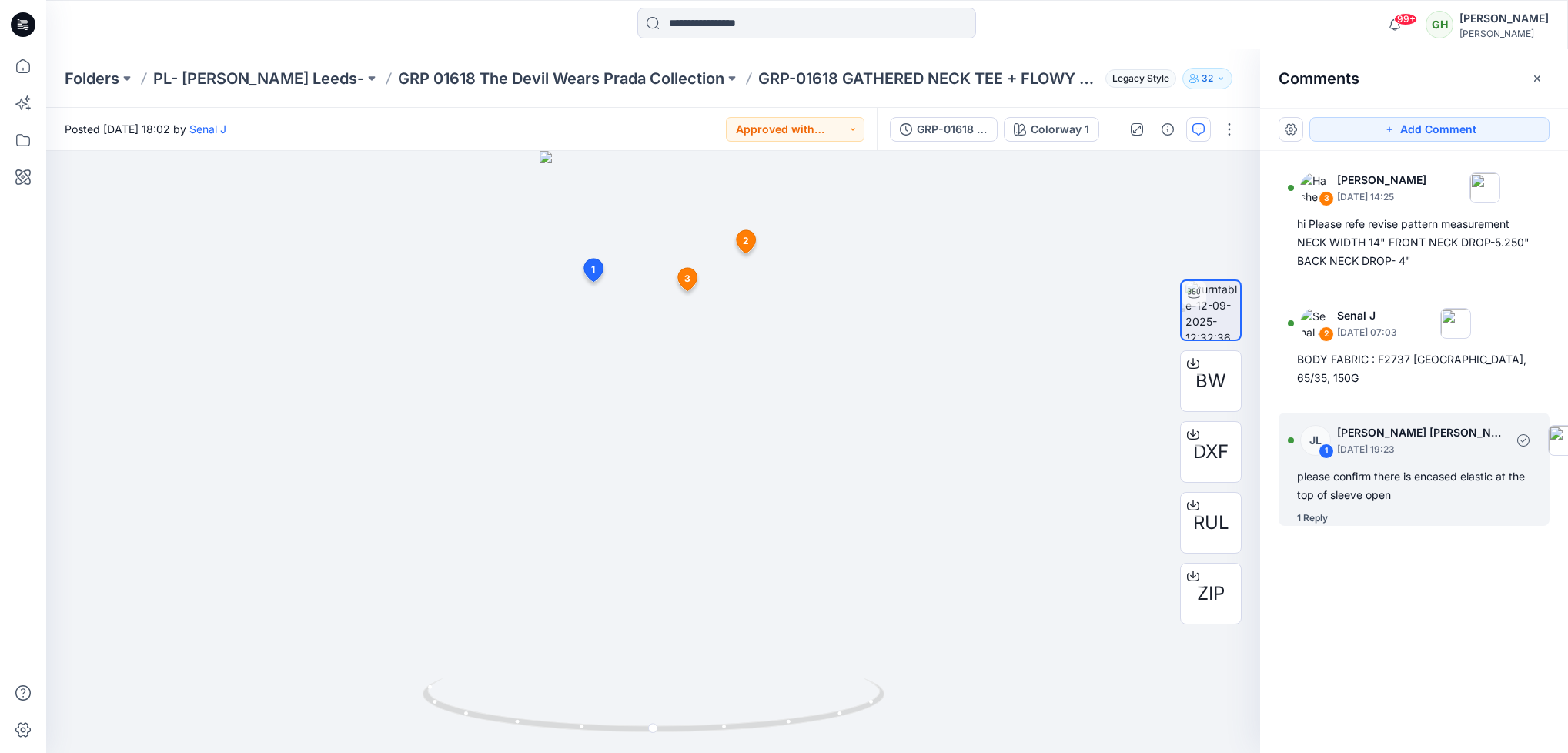
click at [1323, 513] on div "1 Reply" at bounding box center [1312, 518] width 30 height 16
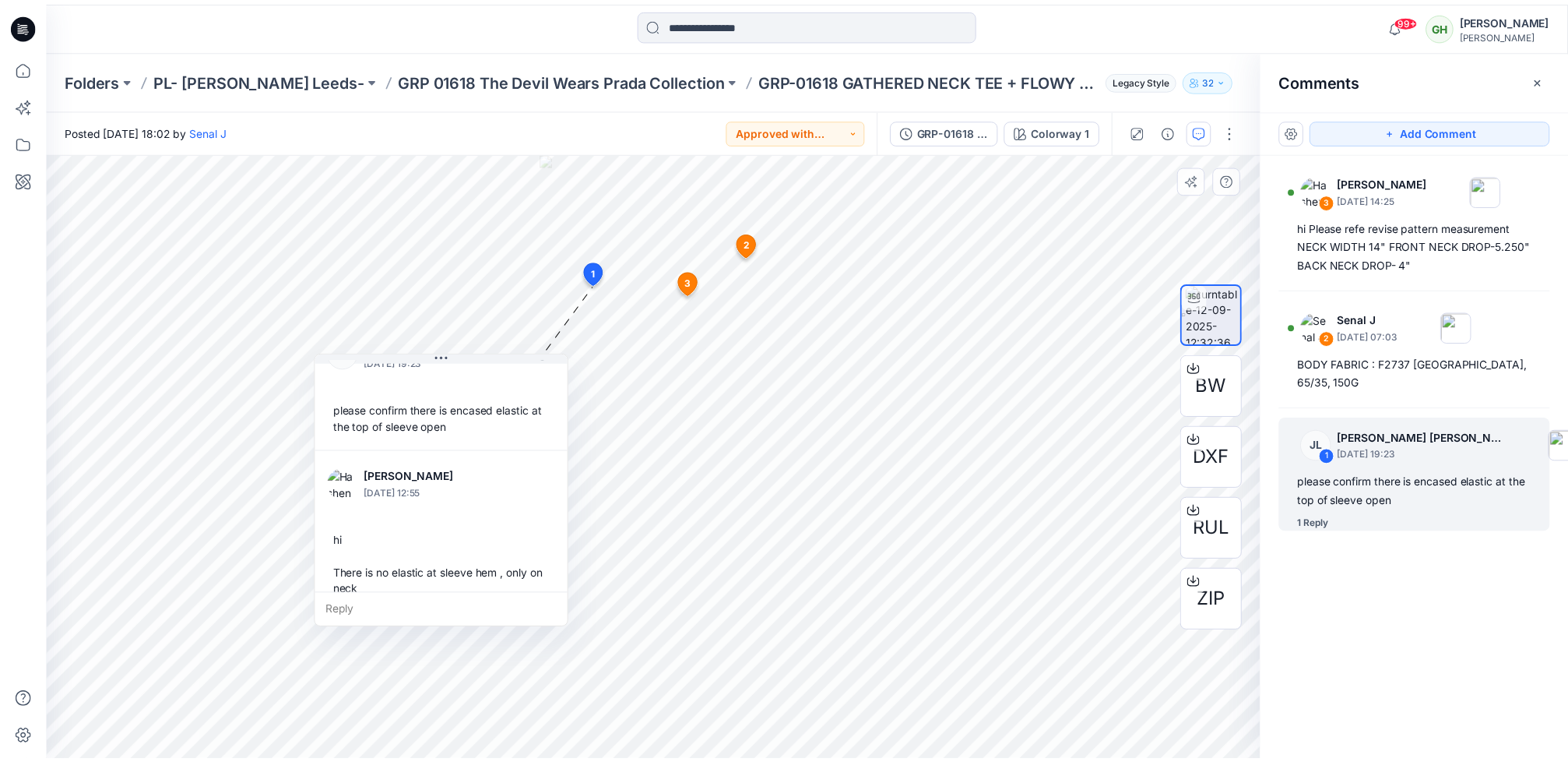
scroll to position [59, 0]
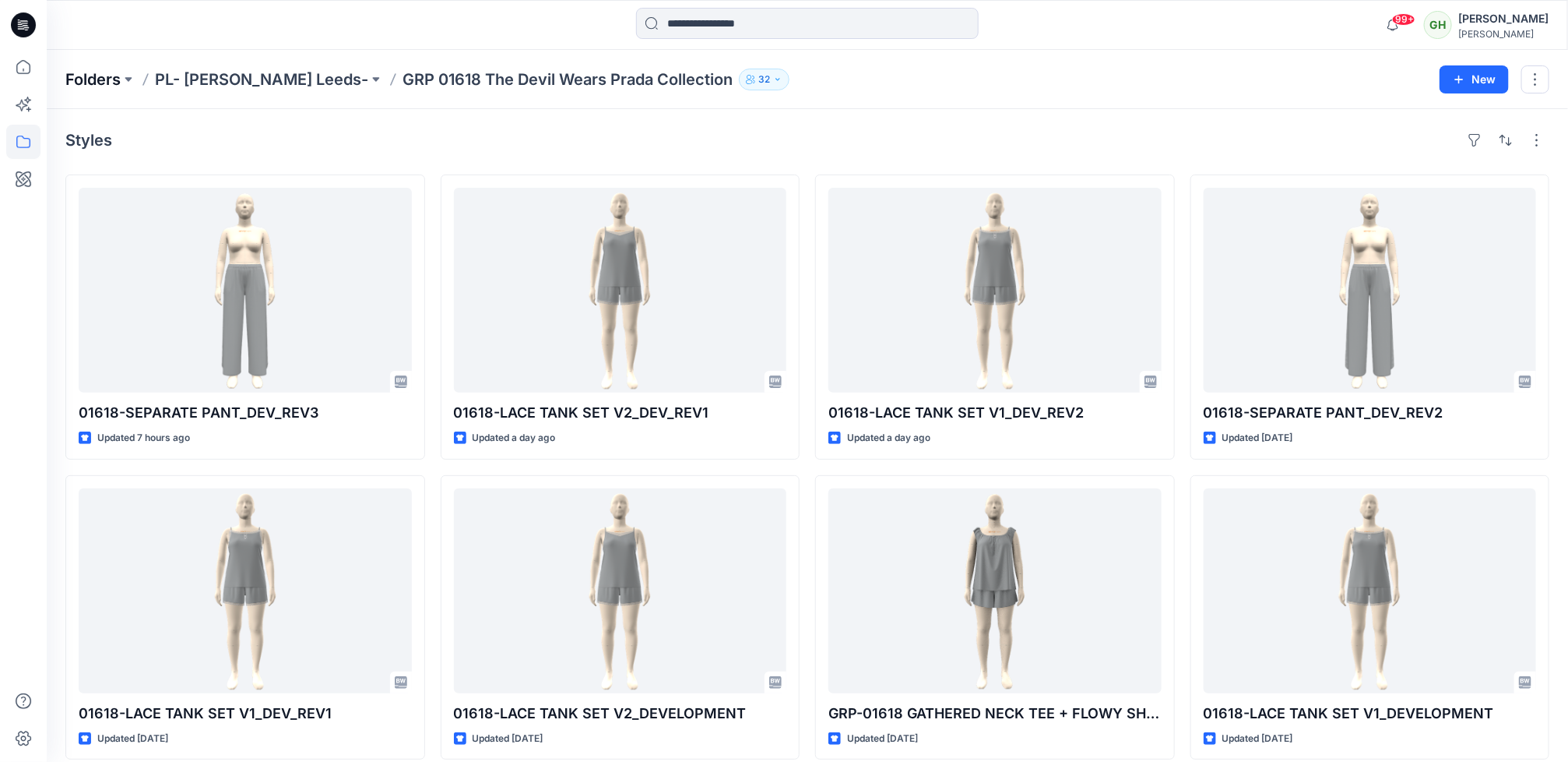
click at [108, 82] on p "Folders" at bounding box center [93, 80] width 55 height 22
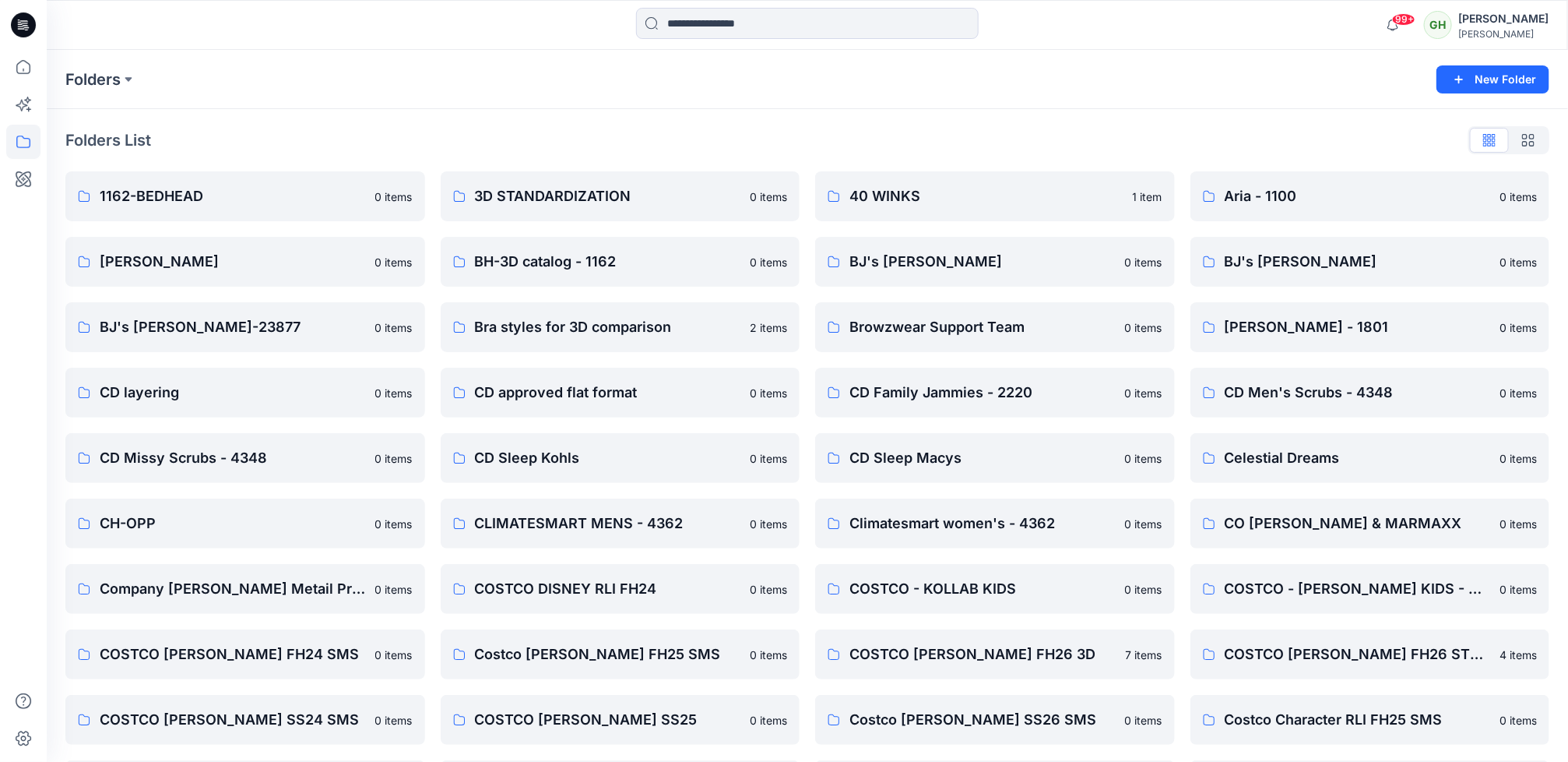
click at [28, 24] on icon at bounding box center [23, 25] width 25 height 25
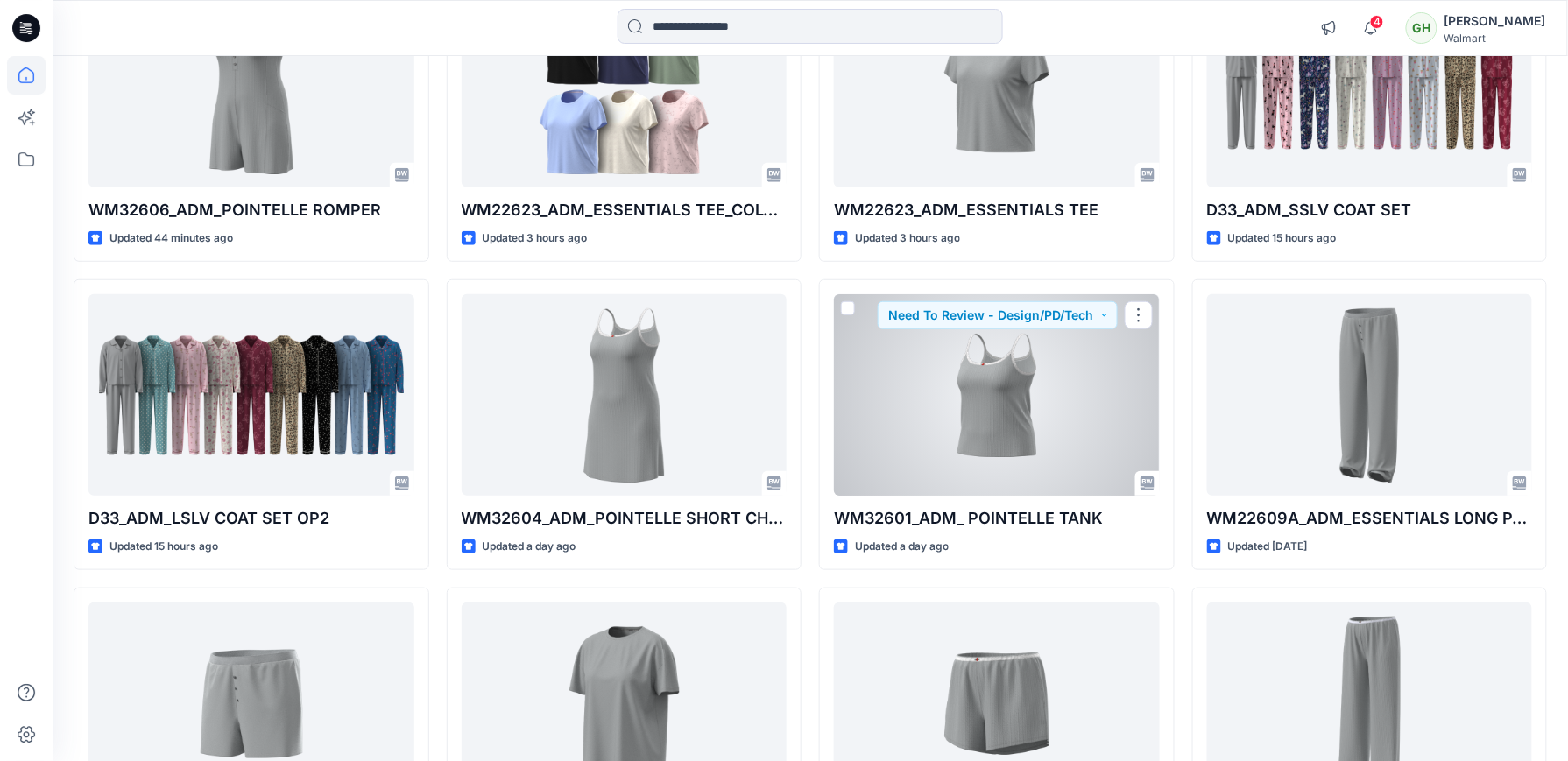
scroll to position [233, 0]
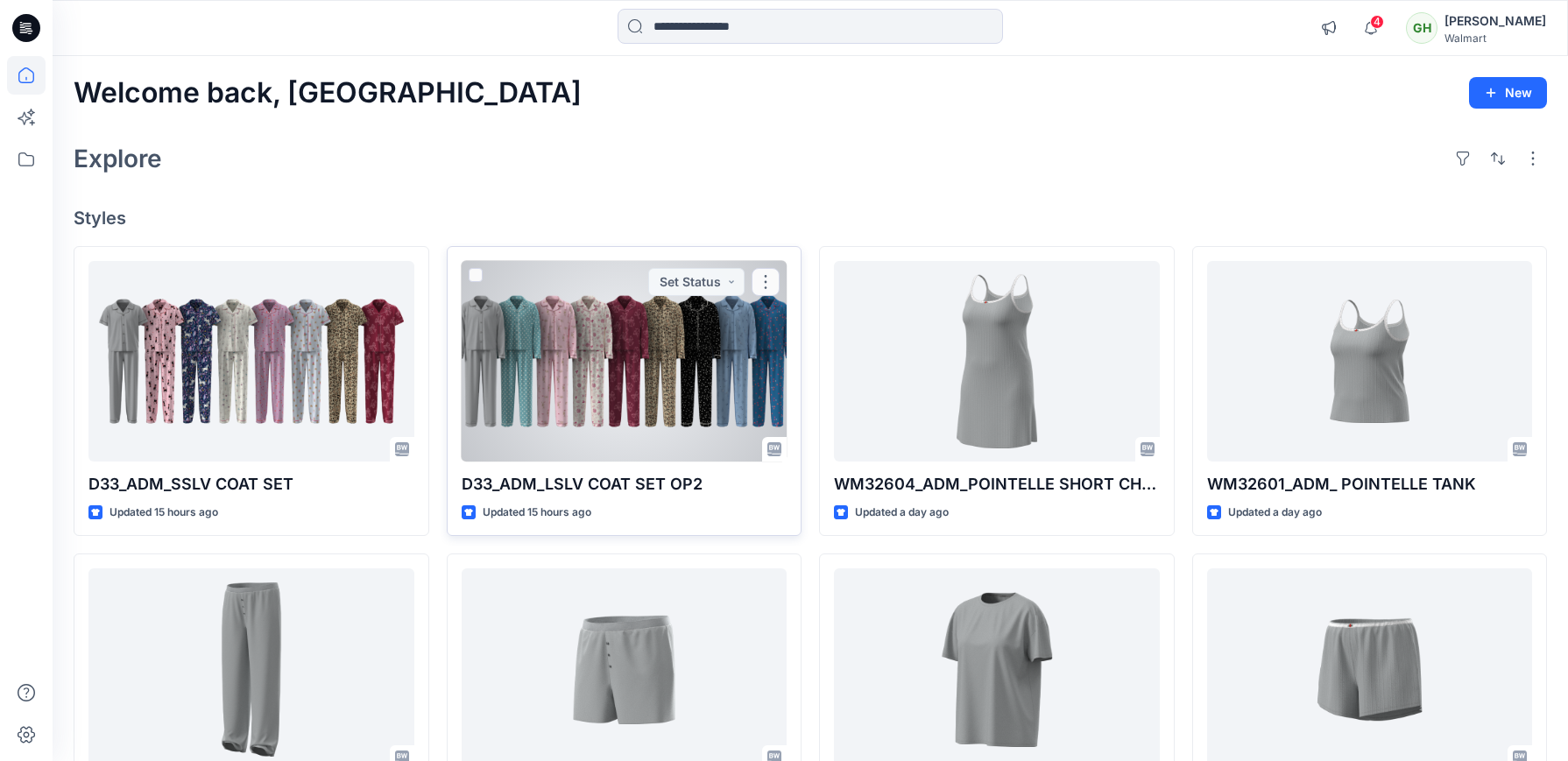
scroll to position [117, 0]
